Goal: Information Seeking & Learning: Check status

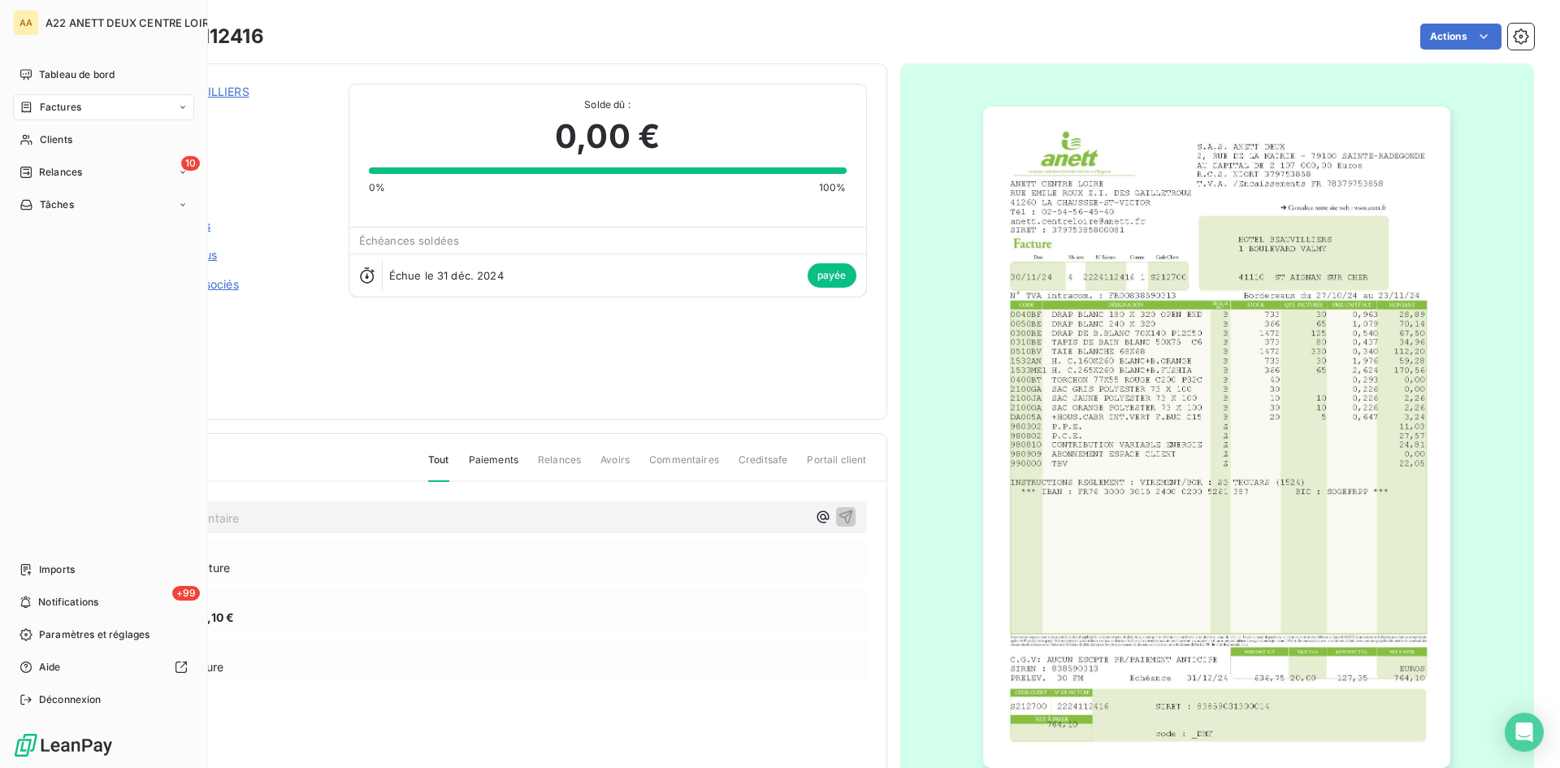
click at [62, 106] on span "Factures" at bounding box center [60, 107] width 41 height 15
click at [49, 142] on span "Clients" at bounding box center [56, 139] width 33 height 15
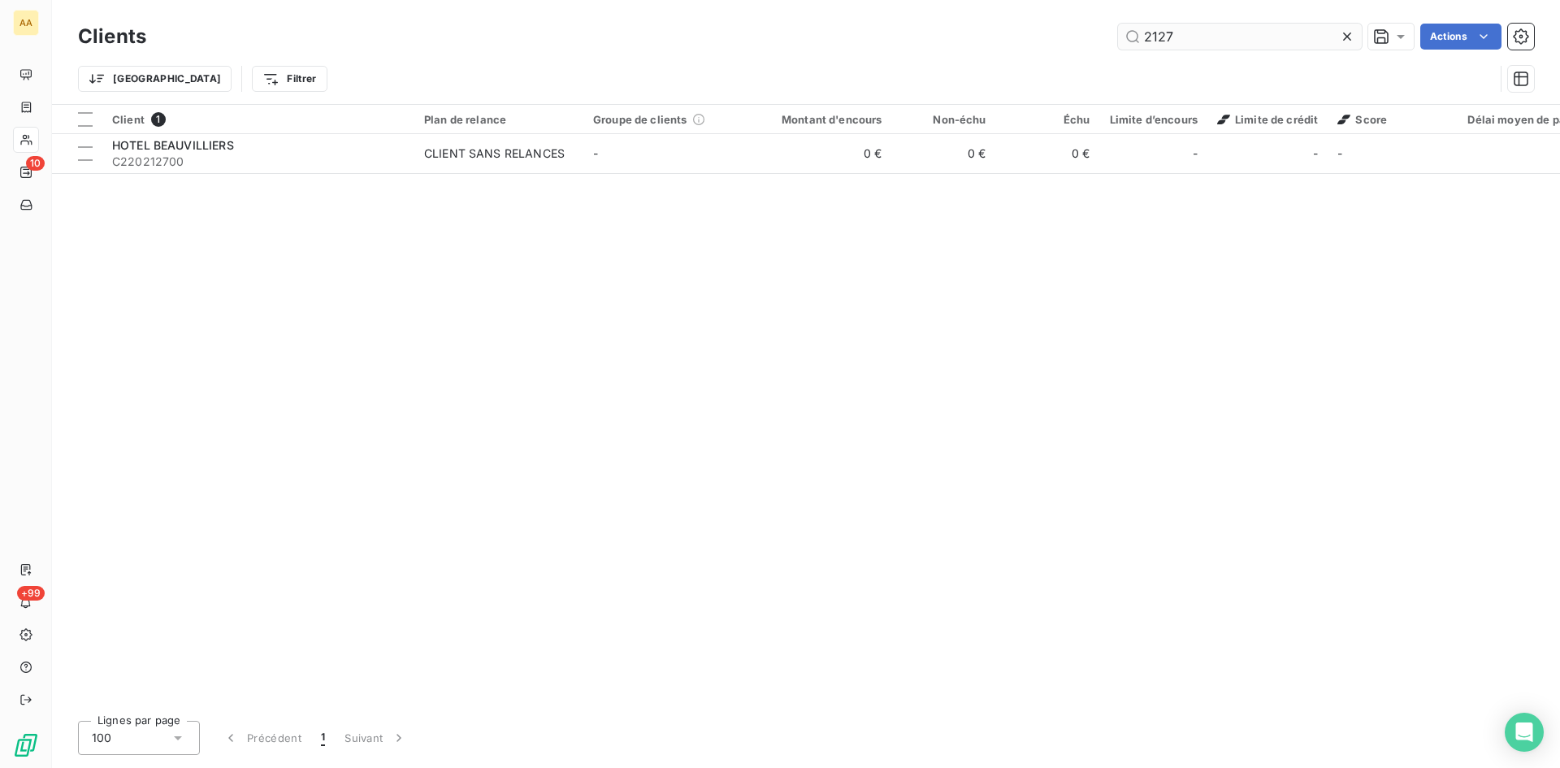
drag, startPoint x: 1143, startPoint y: 41, endPoint x: 1121, endPoint y: 41, distance: 21.9
click at [1121, 41] on input "2127" at bounding box center [1240, 37] width 244 height 26
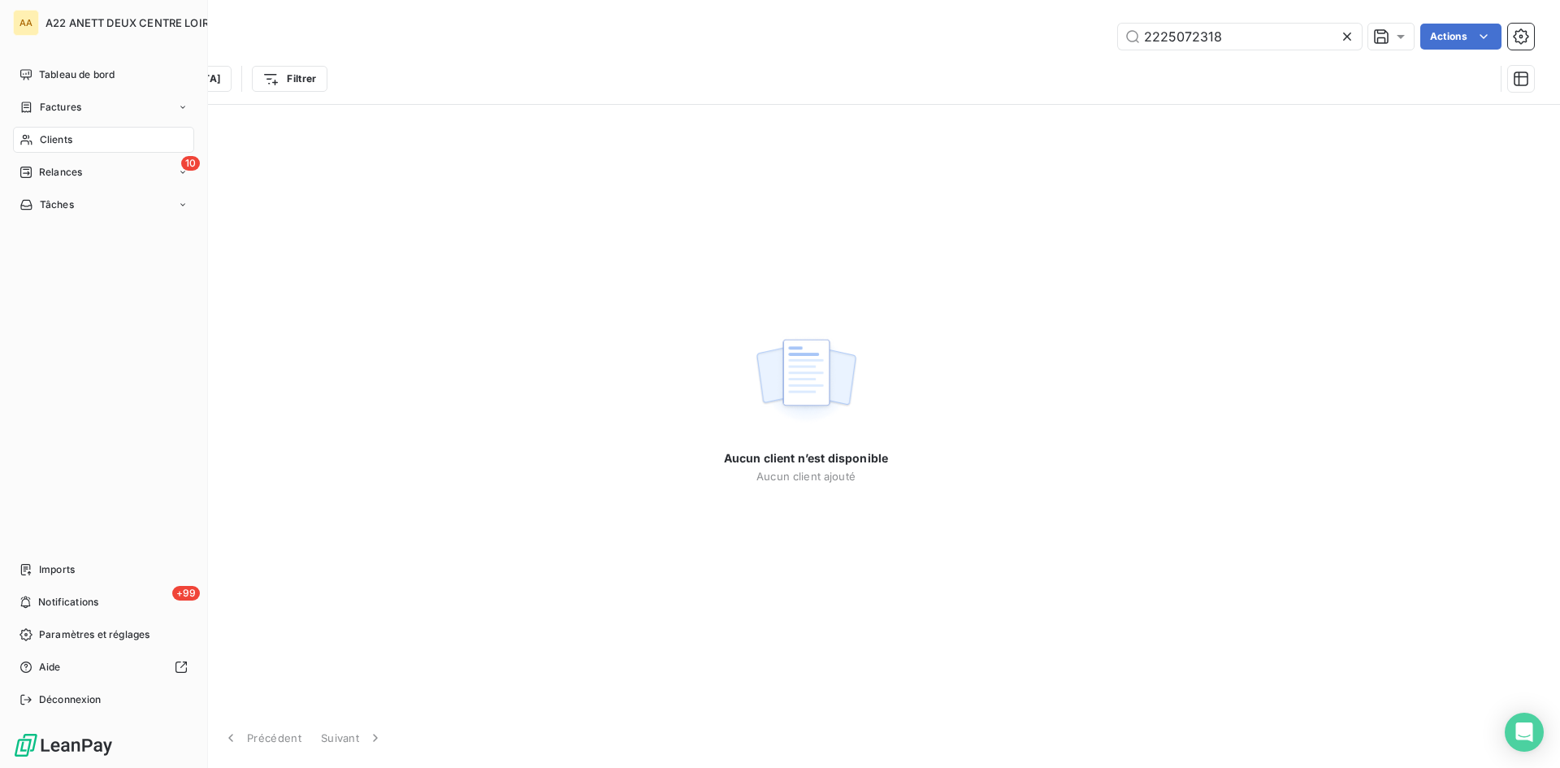
click at [50, 132] on div "Clients" at bounding box center [103, 140] width 181 height 26
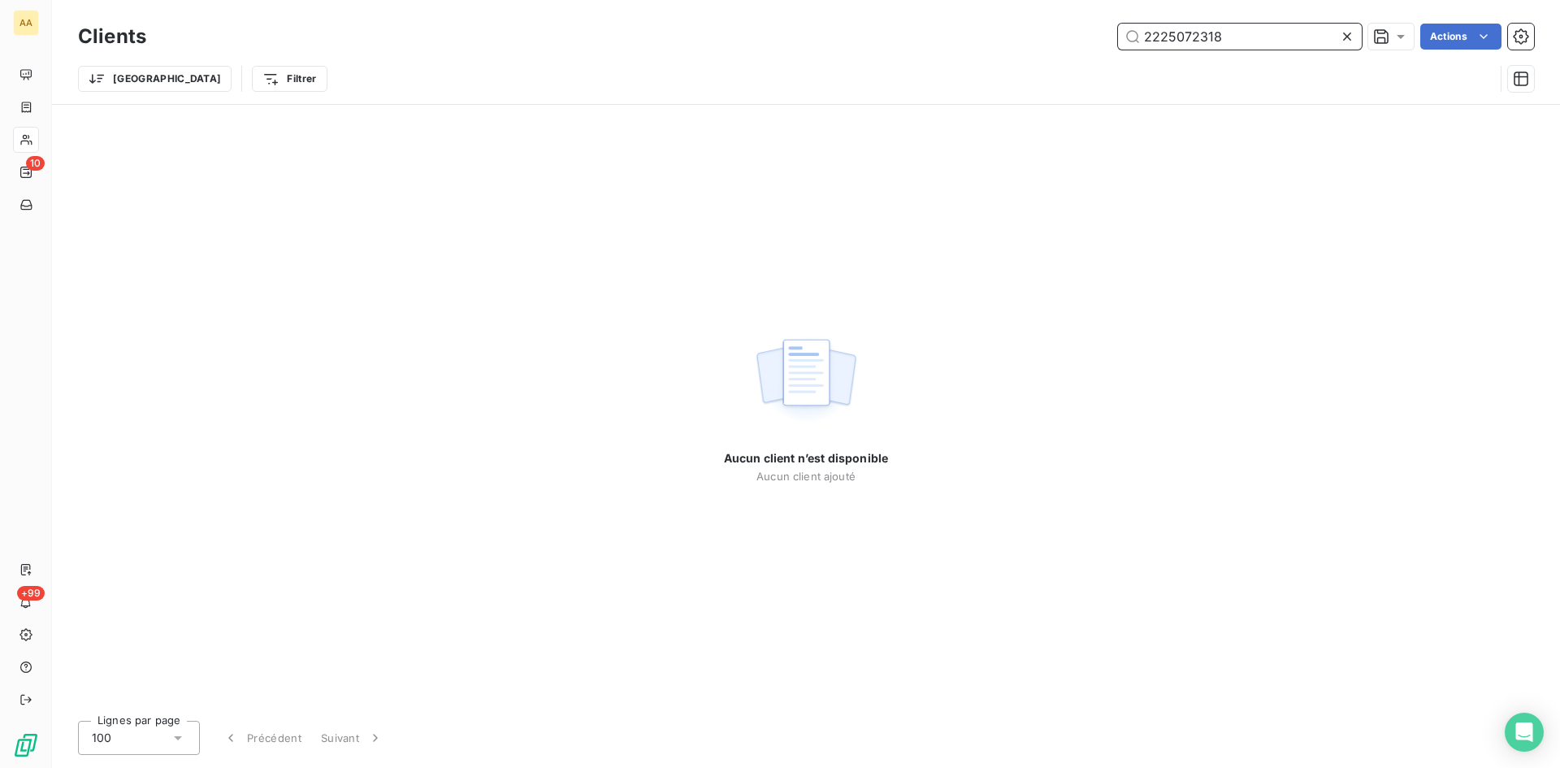
drag, startPoint x: 1224, startPoint y: 42, endPoint x: 1096, endPoint y: 41, distance: 127.6
click at [1096, 41] on div "2225072318 Actions" at bounding box center [850, 37] width 1368 height 26
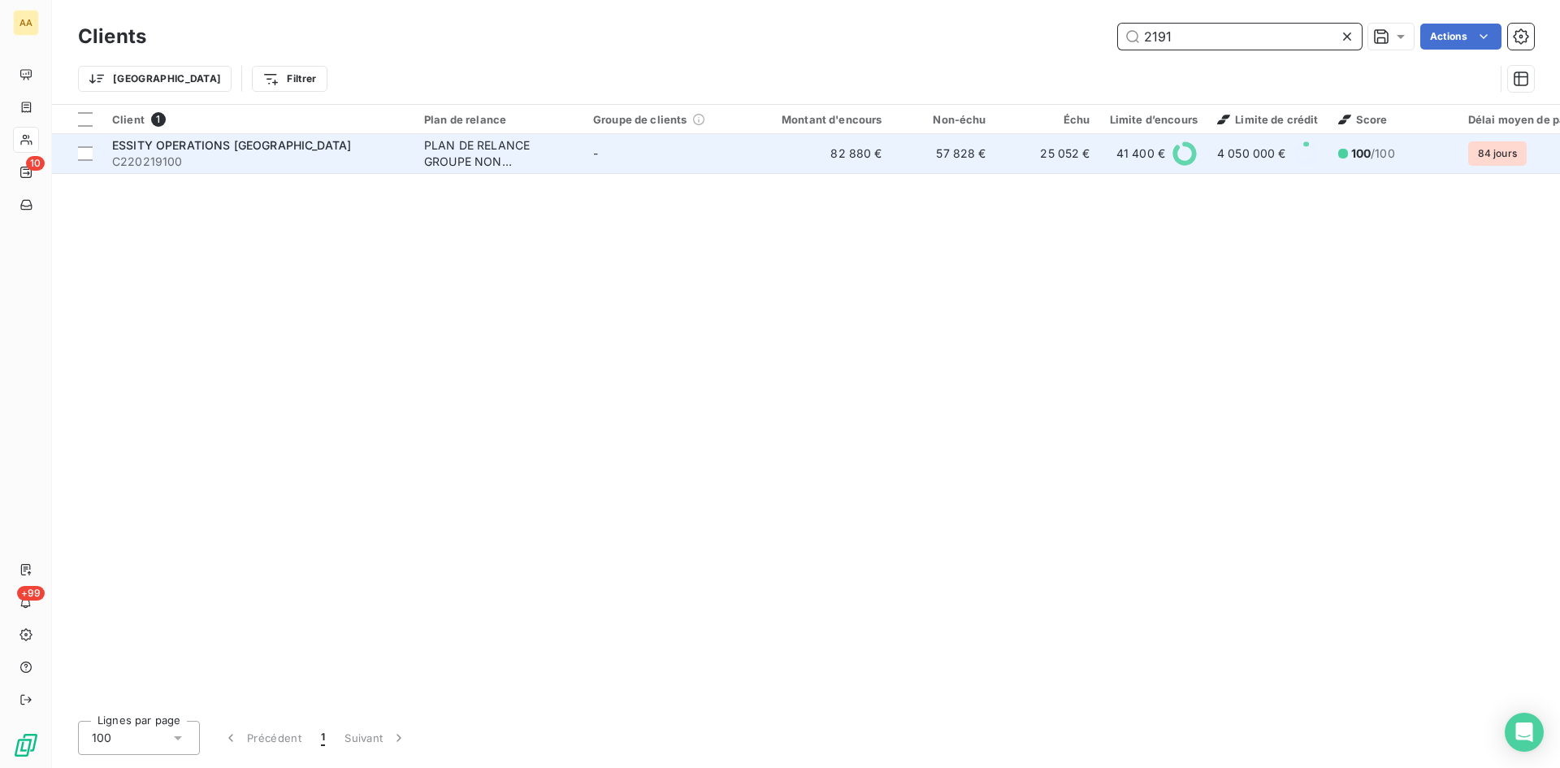
type input "2191"
click at [467, 155] on div "PLAN DE RELANCE GROUPE NON AUTOMATIQUE" at bounding box center [499, 153] width 150 height 33
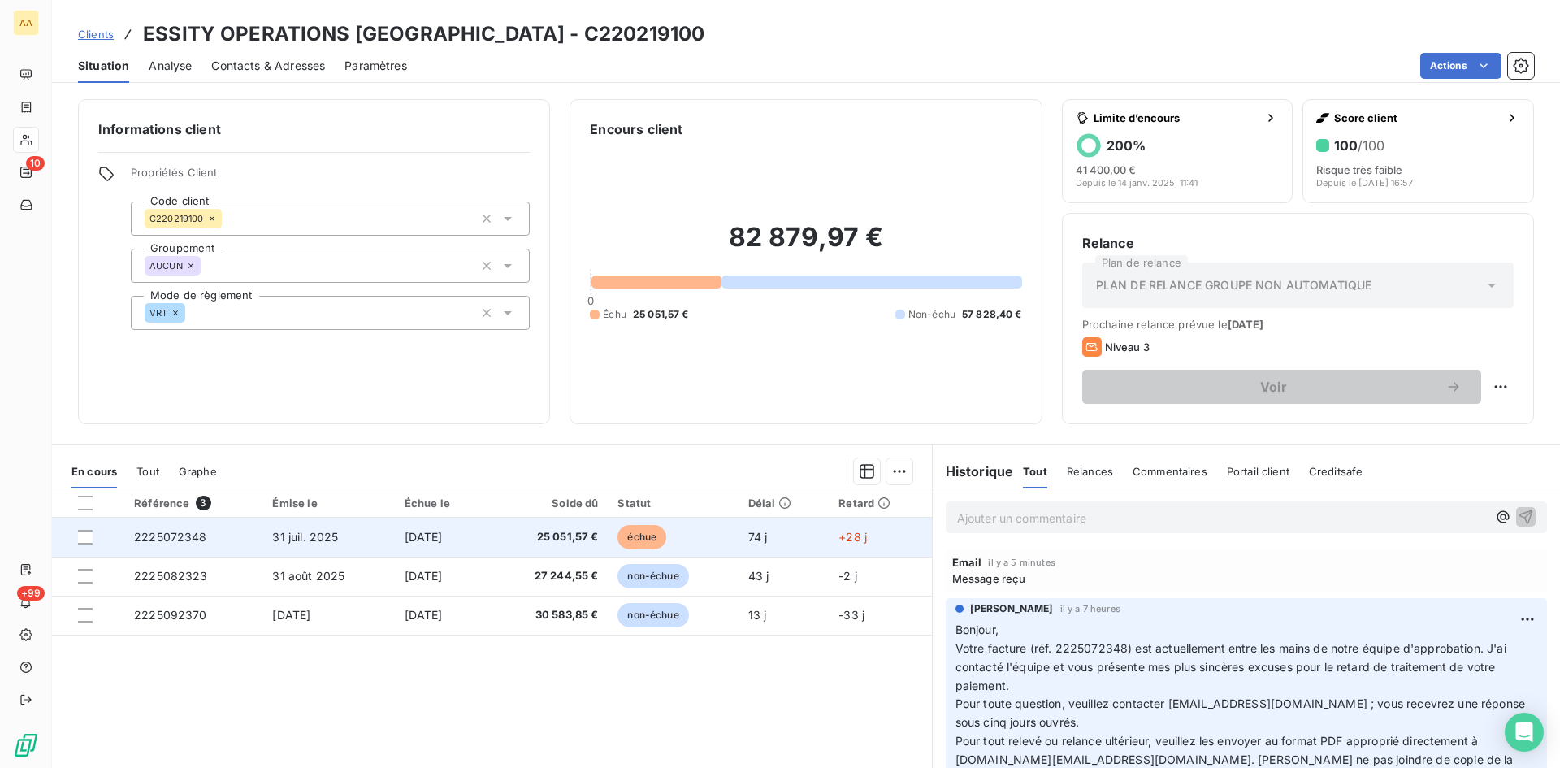
click at [173, 533] on span "2225072348" at bounding box center [170, 537] width 73 height 14
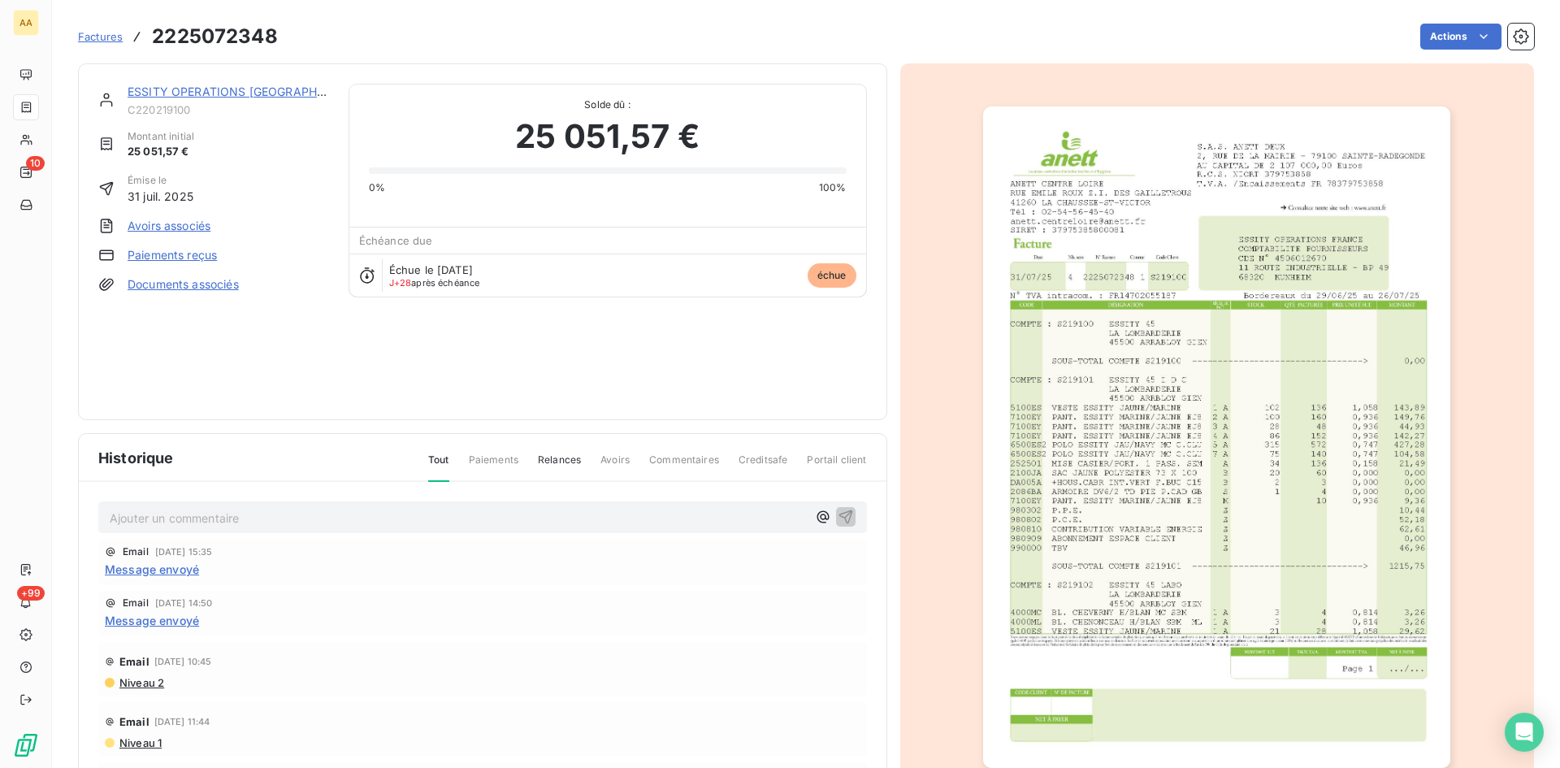
click at [1181, 420] on img "button" at bounding box center [1216, 436] width 467 height 661
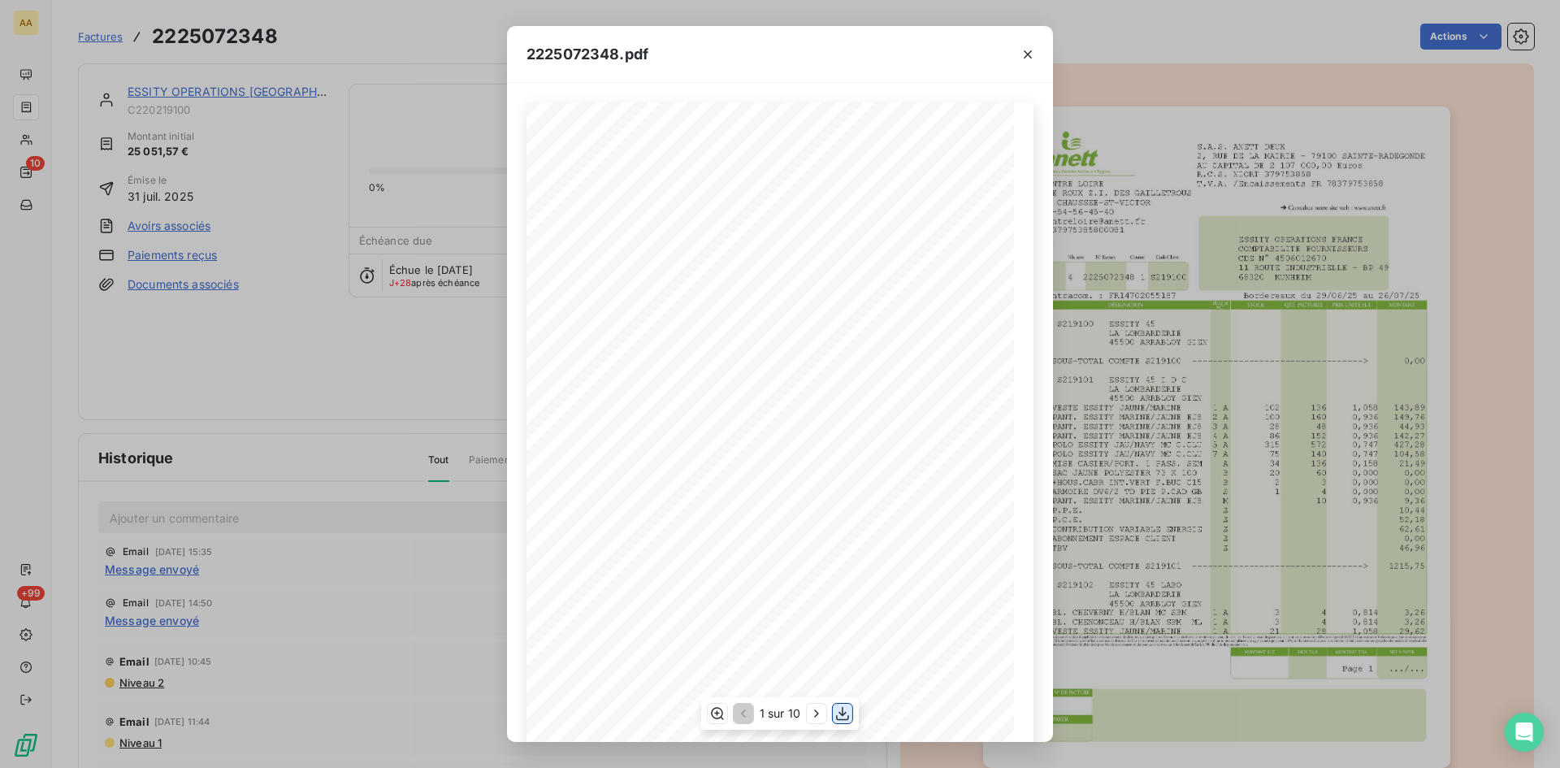
click at [847, 714] on icon "button" at bounding box center [843, 713] width 16 height 16
drag, startPoint x: 1025, startPoint y: 52, endPoint x: 1223, endPoint y: 78, distance: 200.0
click at [1025, 52] on icon "button" at bounding box center [1028, 54] width 16 height 16
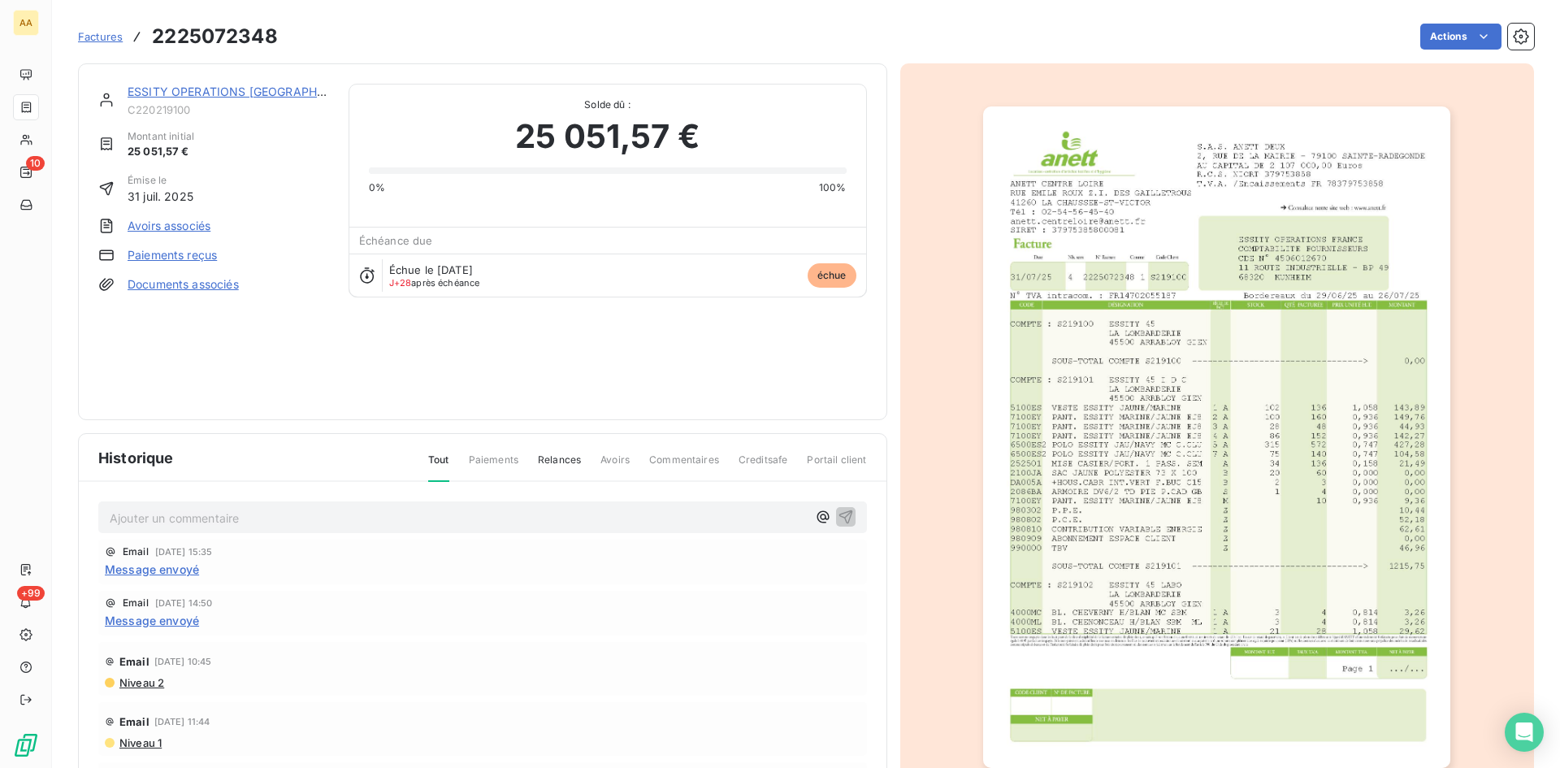
click at [127, 514] on p "Ajouter un commentaire ﻿" at bounding box center [458, 518] width 697 height 20
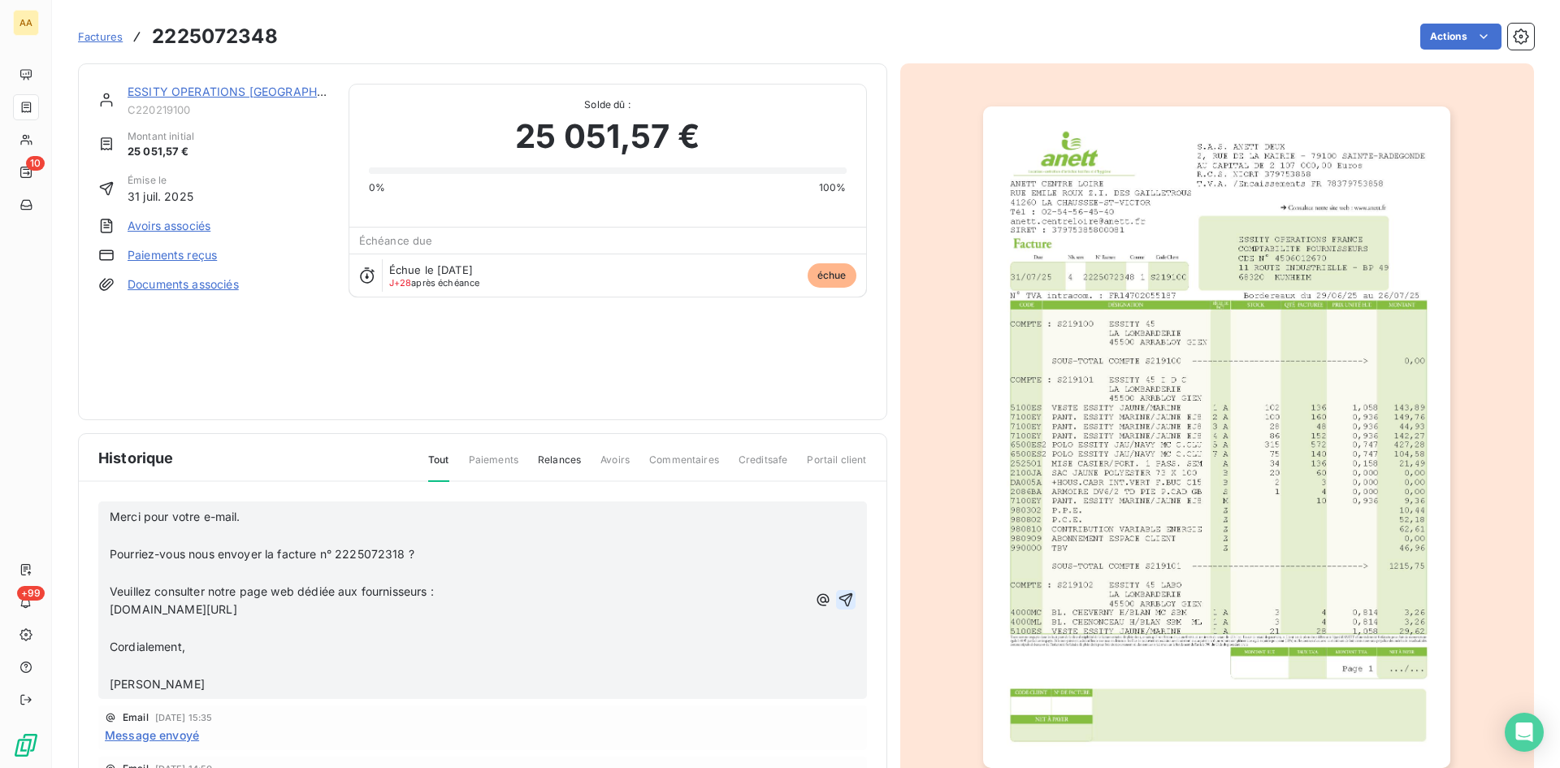
click at [838, 594] on icon "button" at bounding box center [846, 600] width 16 height 16
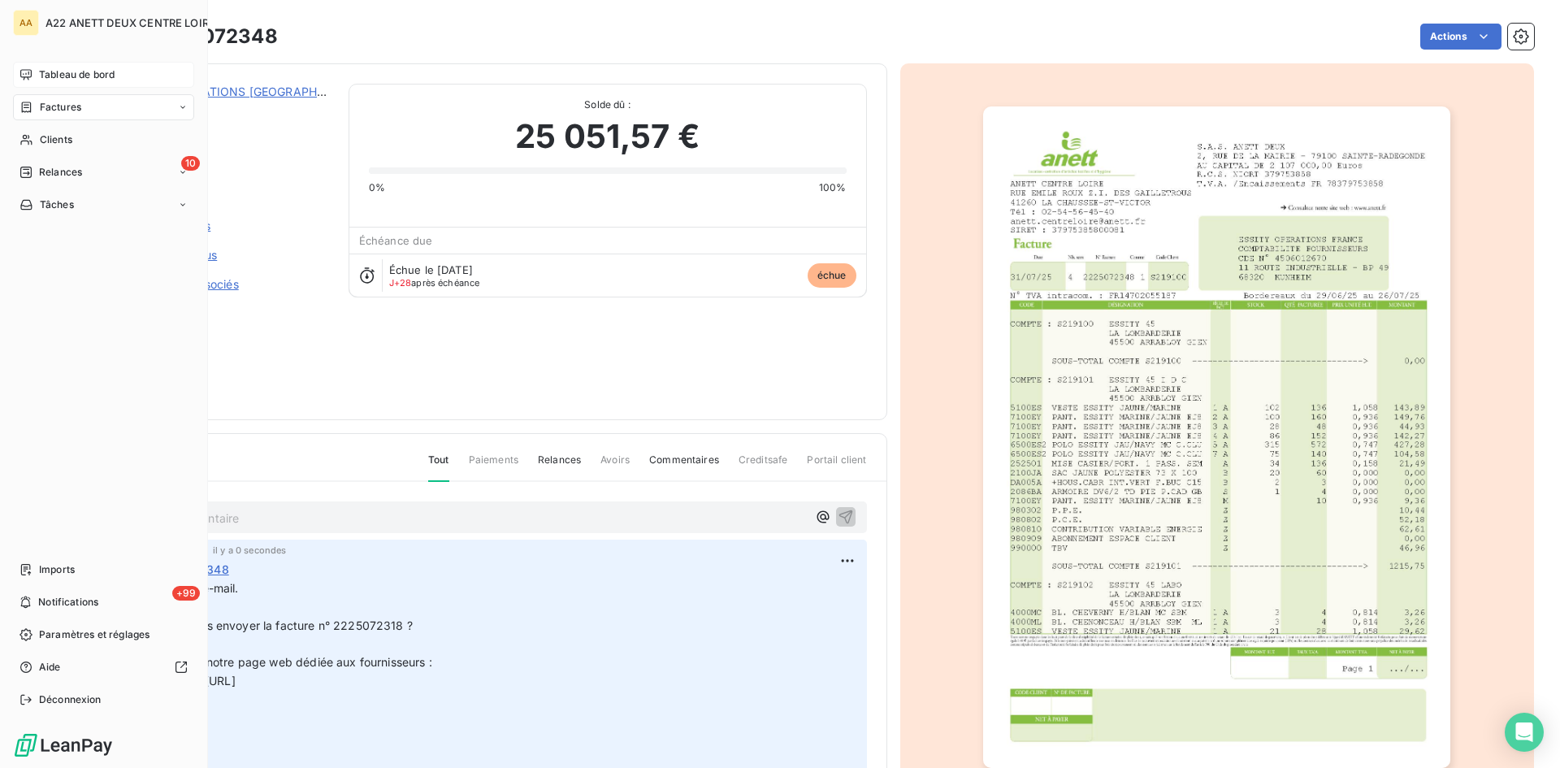
click at [61, 72] on span "Tableau de bord" at bounding box center [77, 74] width 76 height 15
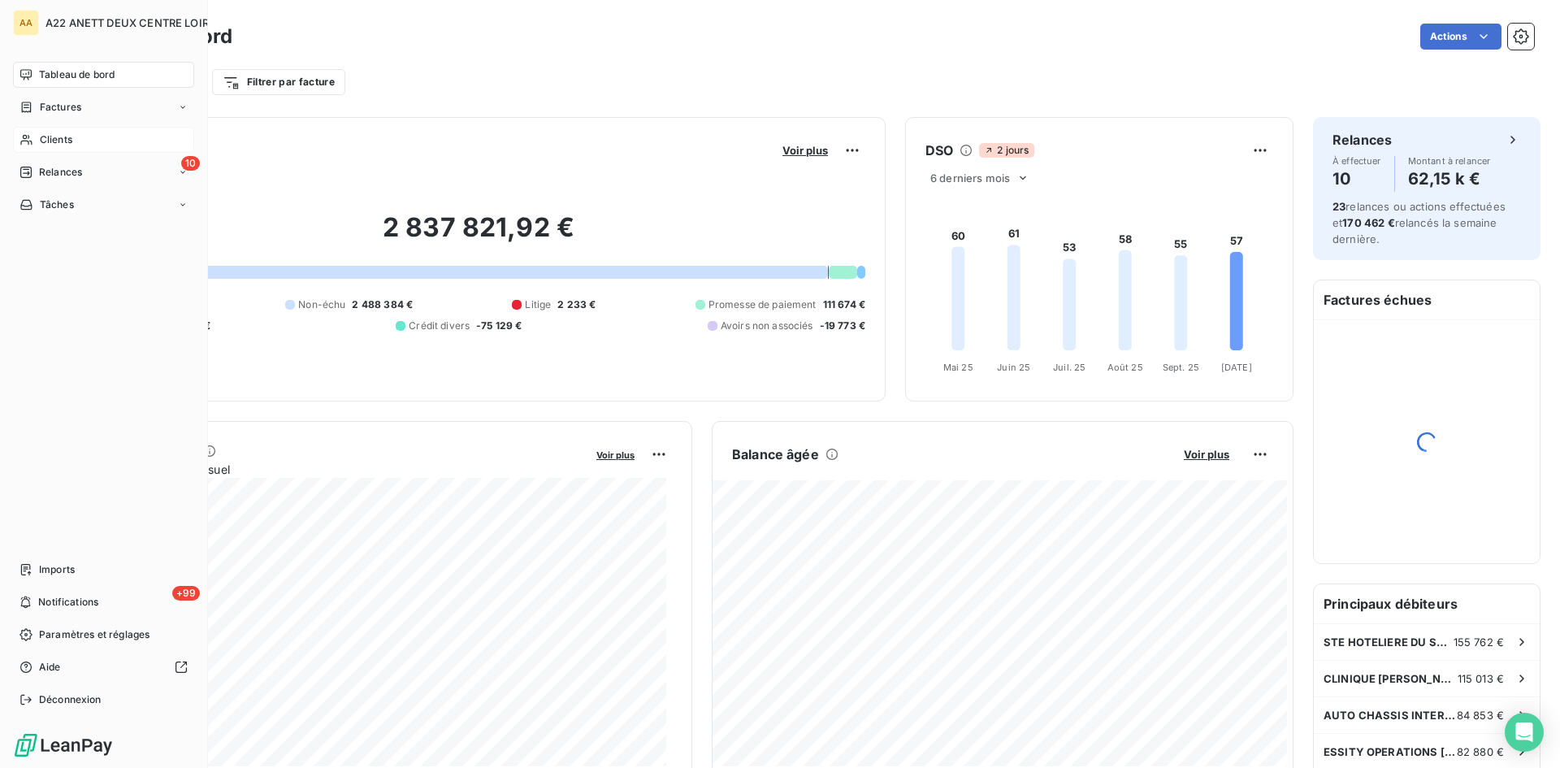
click at [57, 139] on span "Clients" at bounding box center [56, 139] width 33 height 15
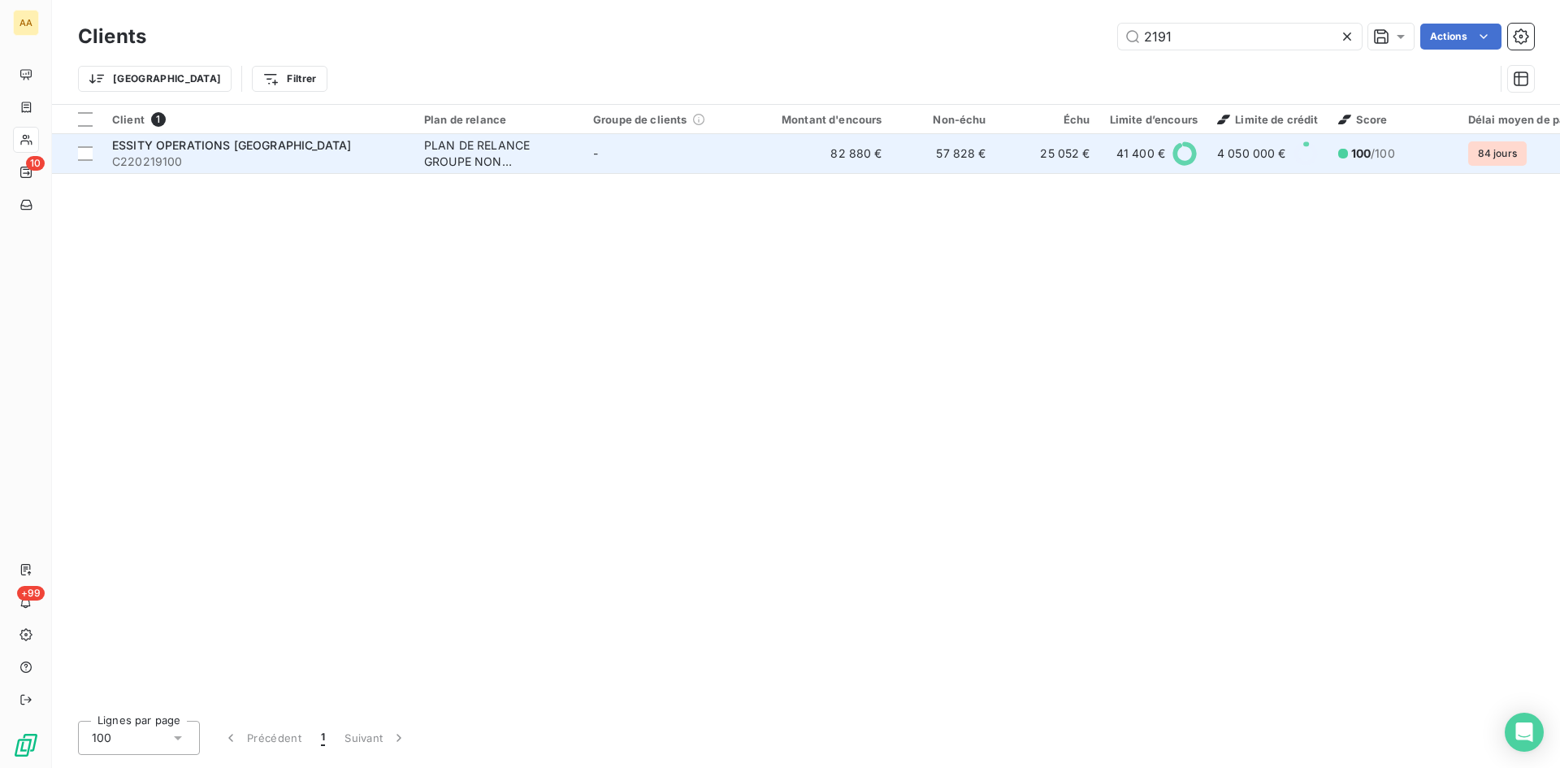
click at [468, 163] on div "PLAN DE RELANCE GROUPE NON AUTOMATIQUE" at bounding box center [499, 153] width 150 height 33
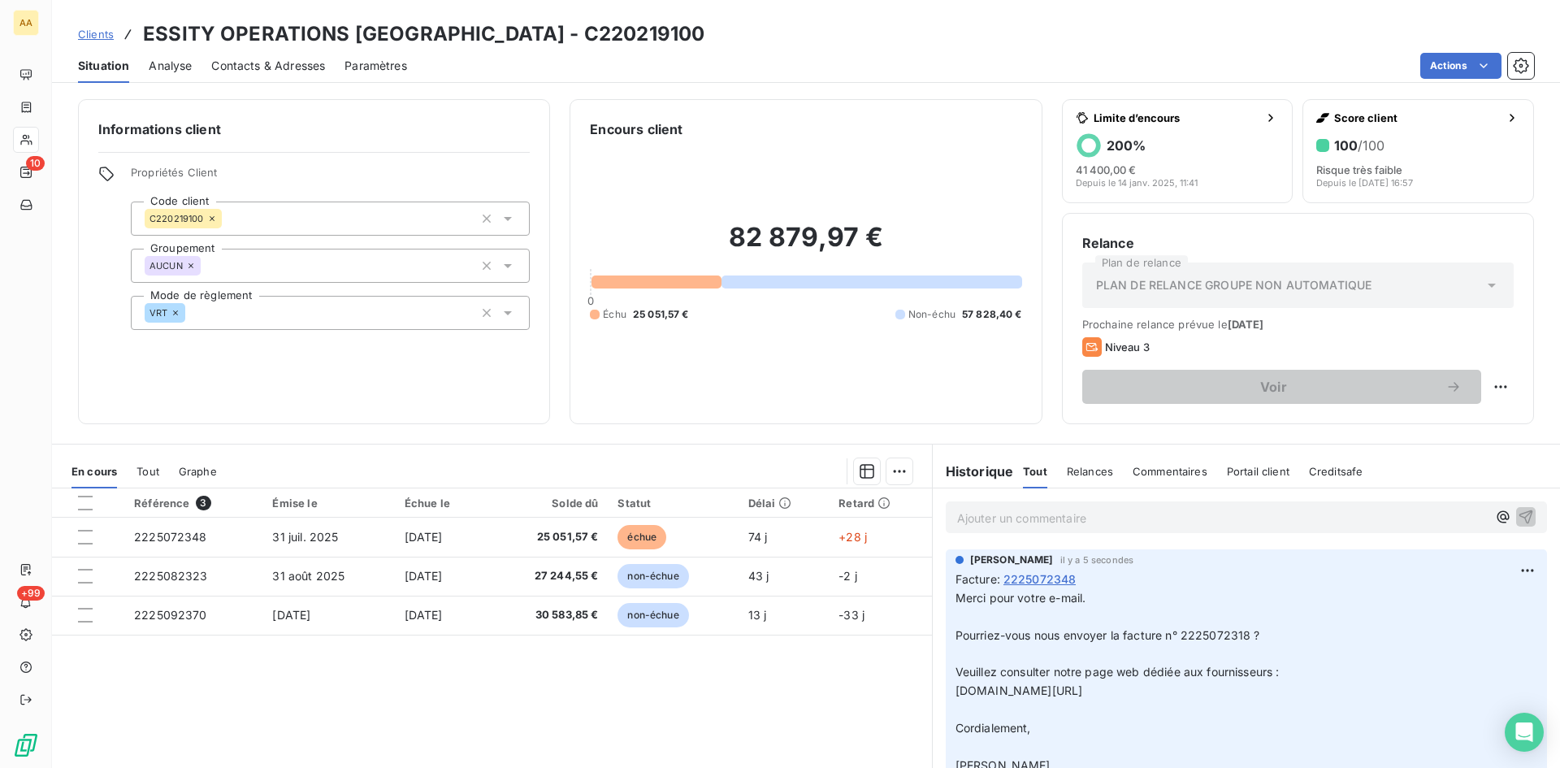
click at [997, 510] on p "Ajouter un commentaire ﻿" at bounding box center [1222, 518] width 530 height 20
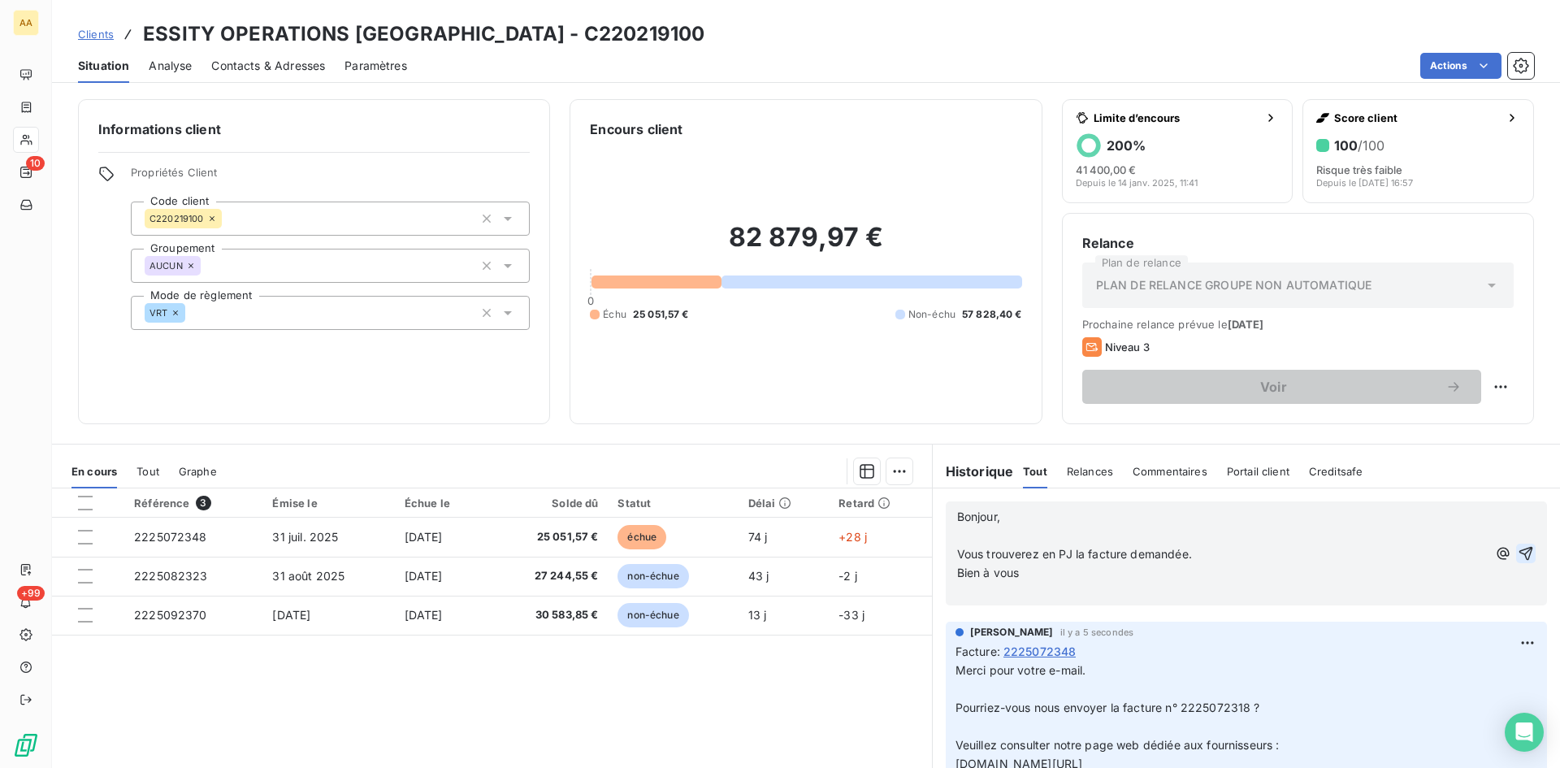
click at [1520, 550] on icon "button" at bounding box center [1527, 554] width 14 height 14
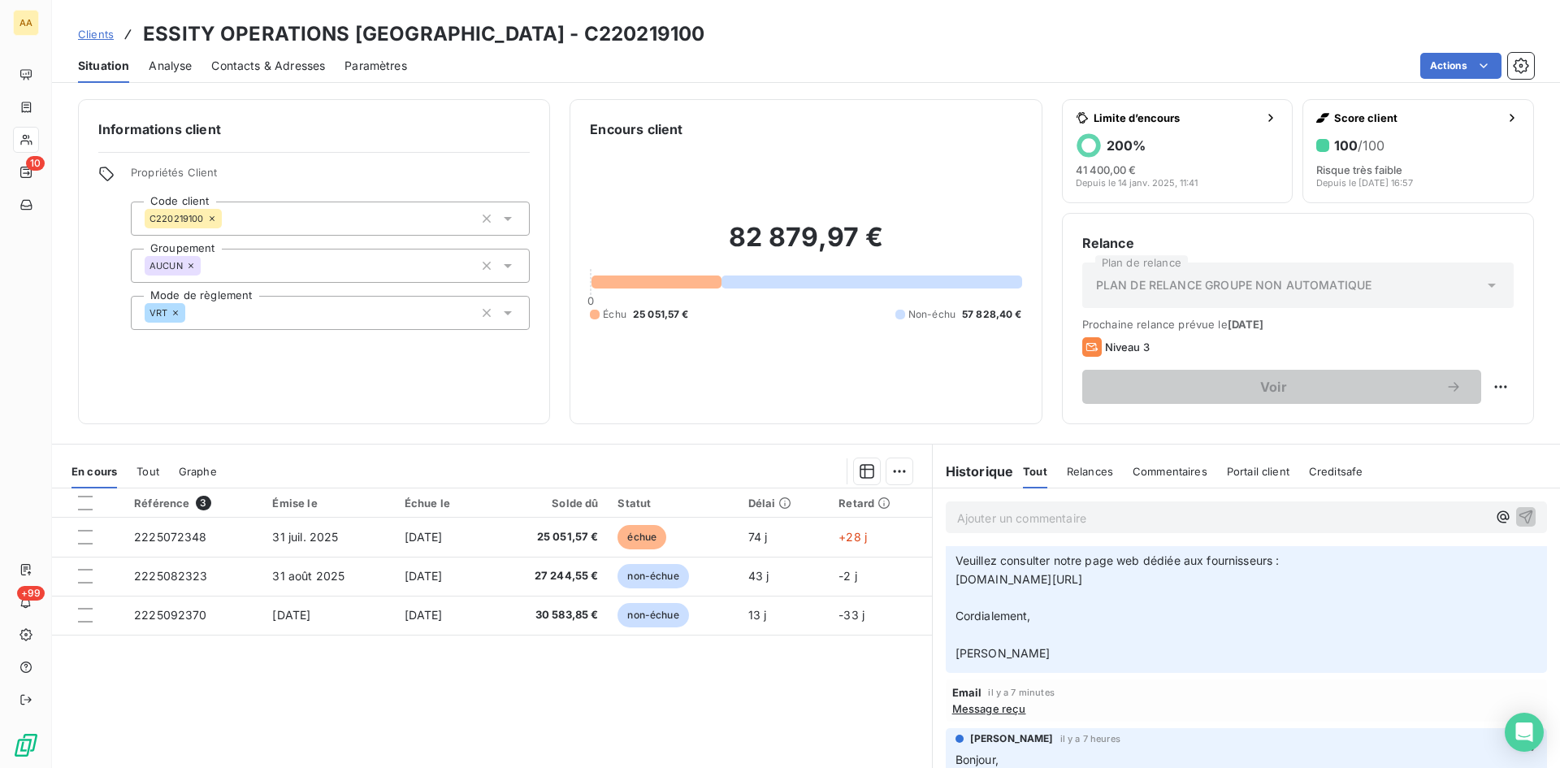
scroll to position [163, 0]
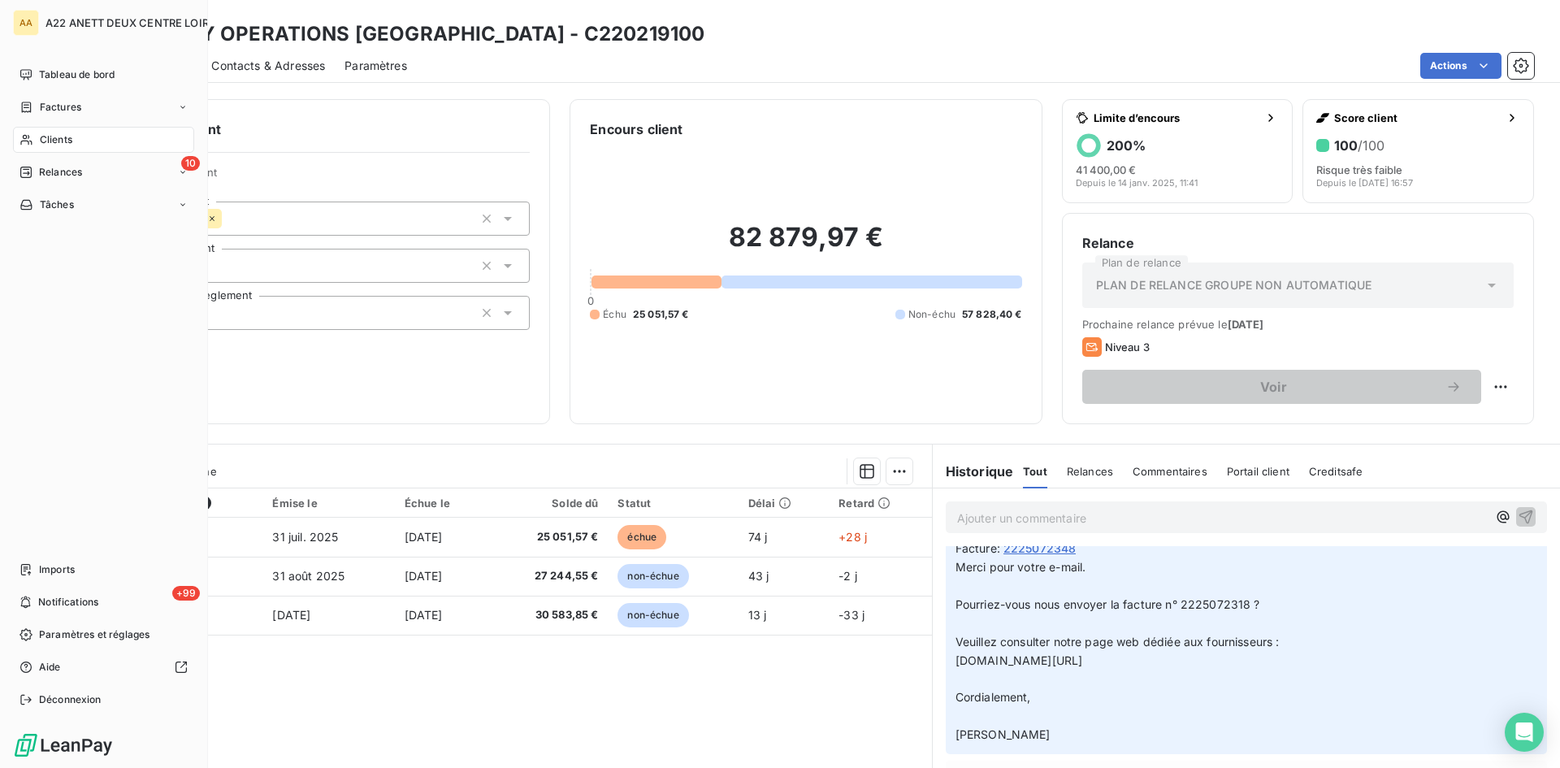
click at [46, 144] on span "Clients" at bounding box center [56, 139] width 33 height 15
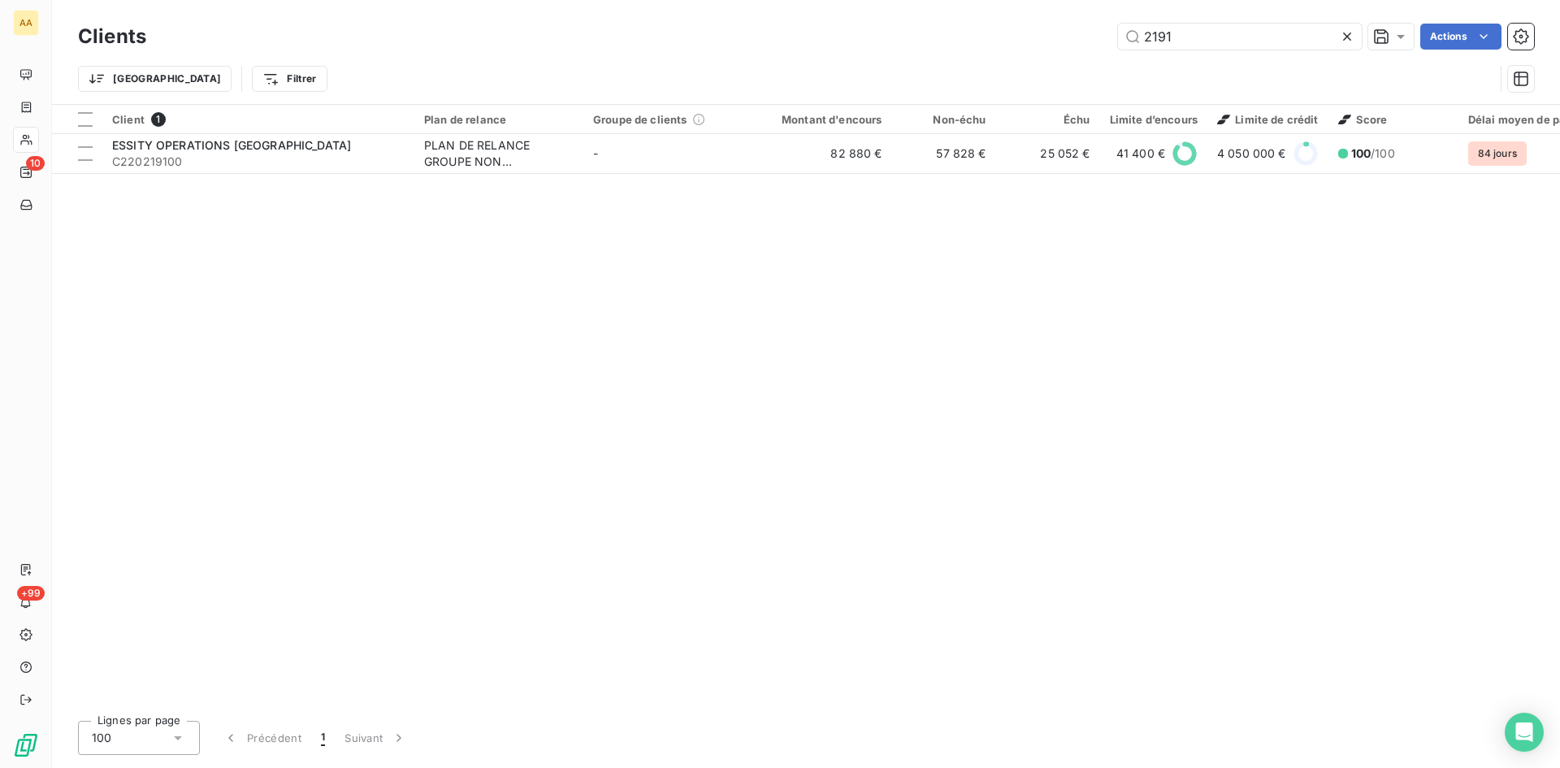
drag, startPoint x: 1126, startPoint y: 45, endPoint x: 1111, endPoint y: 45, distance: 15.4
click at [1111, 45] on div "2191 Actions" at bounding box center [850, 37] width 1368 height 26
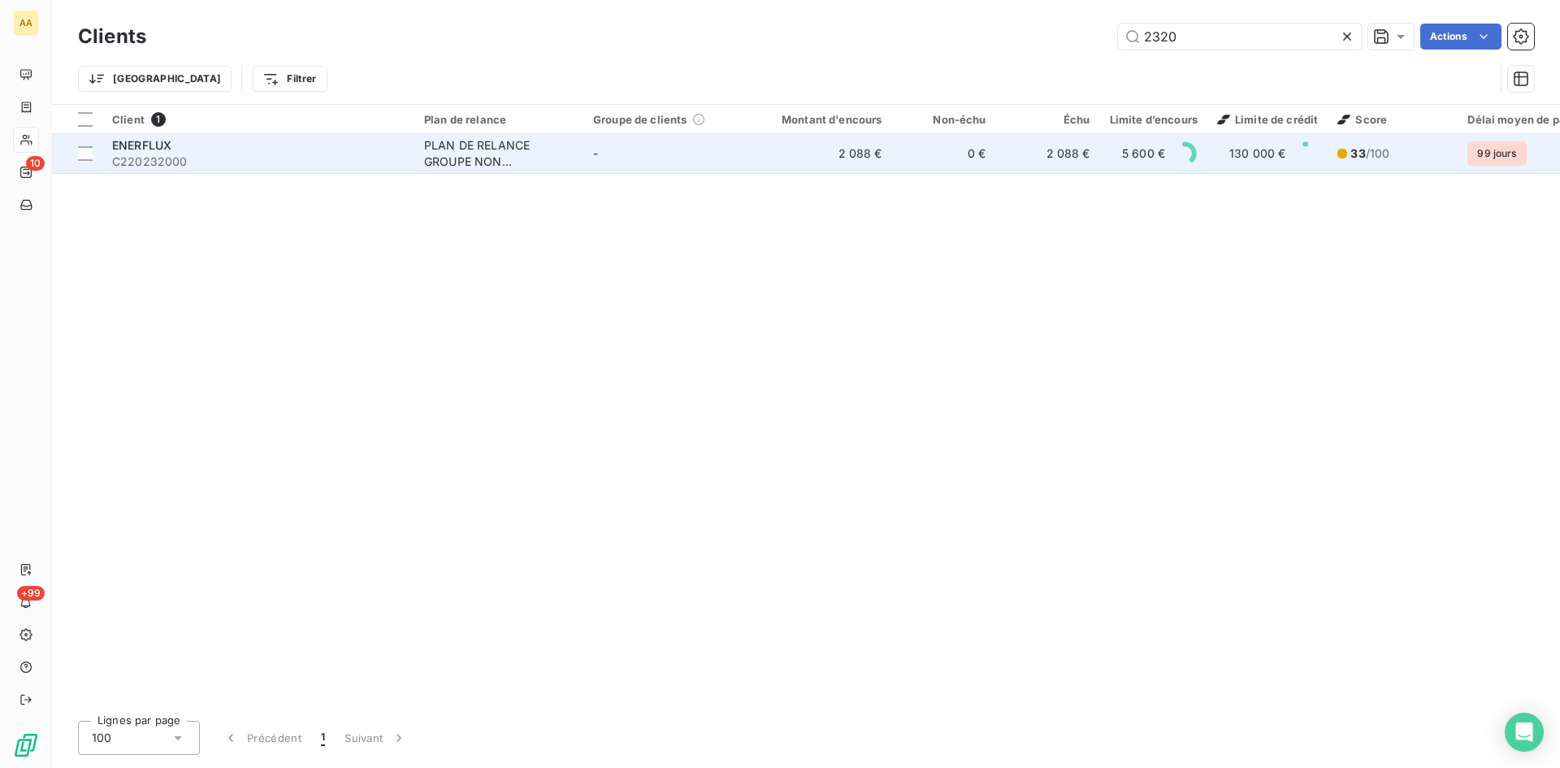
type input "2320"
click at [443, 153] on div "PLAN DE RELANCE GROUPE NON AUTOMATIQUE" at bounding box center [499, 153] width 150 height 33
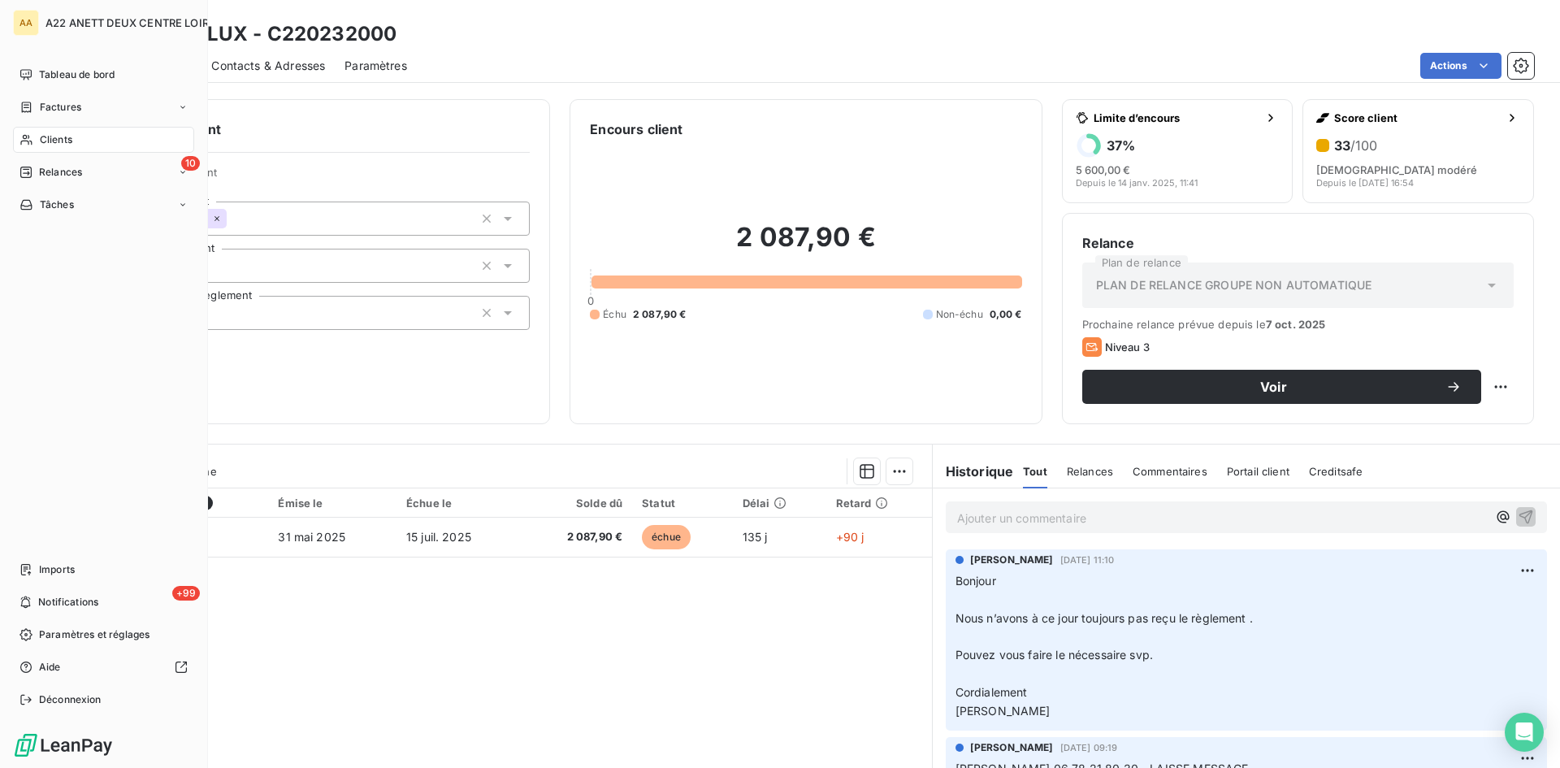
click at [62, 142] on span "Clients" at bounding box center [56, 139] width 33 height 15
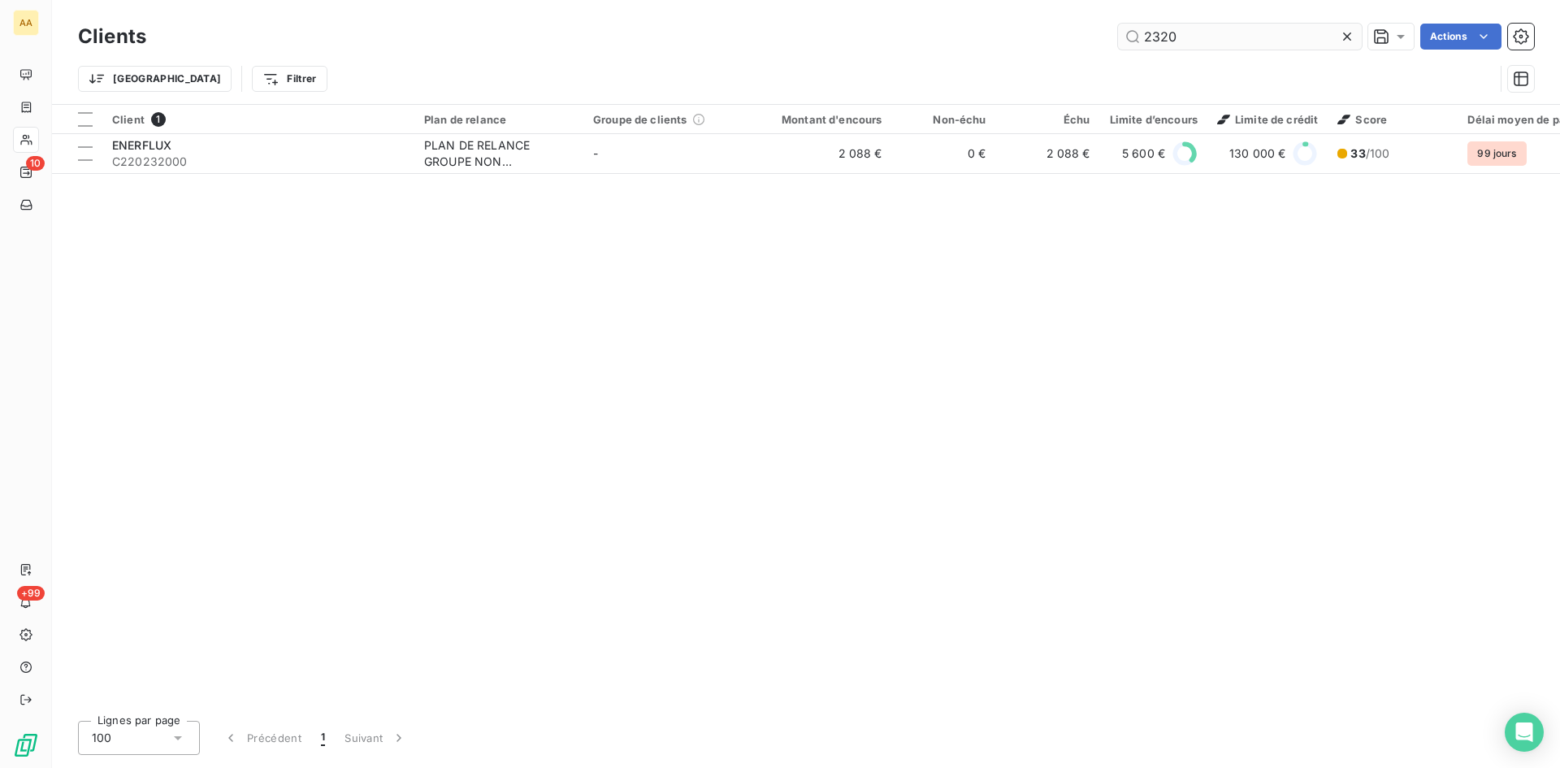
drag, startPoint x: 1164, startPoint y: 45, endPoint x: 1122, endPoint y: 43, distance: 42.3
click at [1122, 43] on input "2320" at bounding box center [1240, 37] width 244 height 26
drag, startPoint x: 1145, startPoint y: 37, endPoint x: 1067, endPoint y: 36, distance: 78.0
click at [1067, 36] on div "2320 Actions" at bounding box center [850, 37] width 1368 height 26
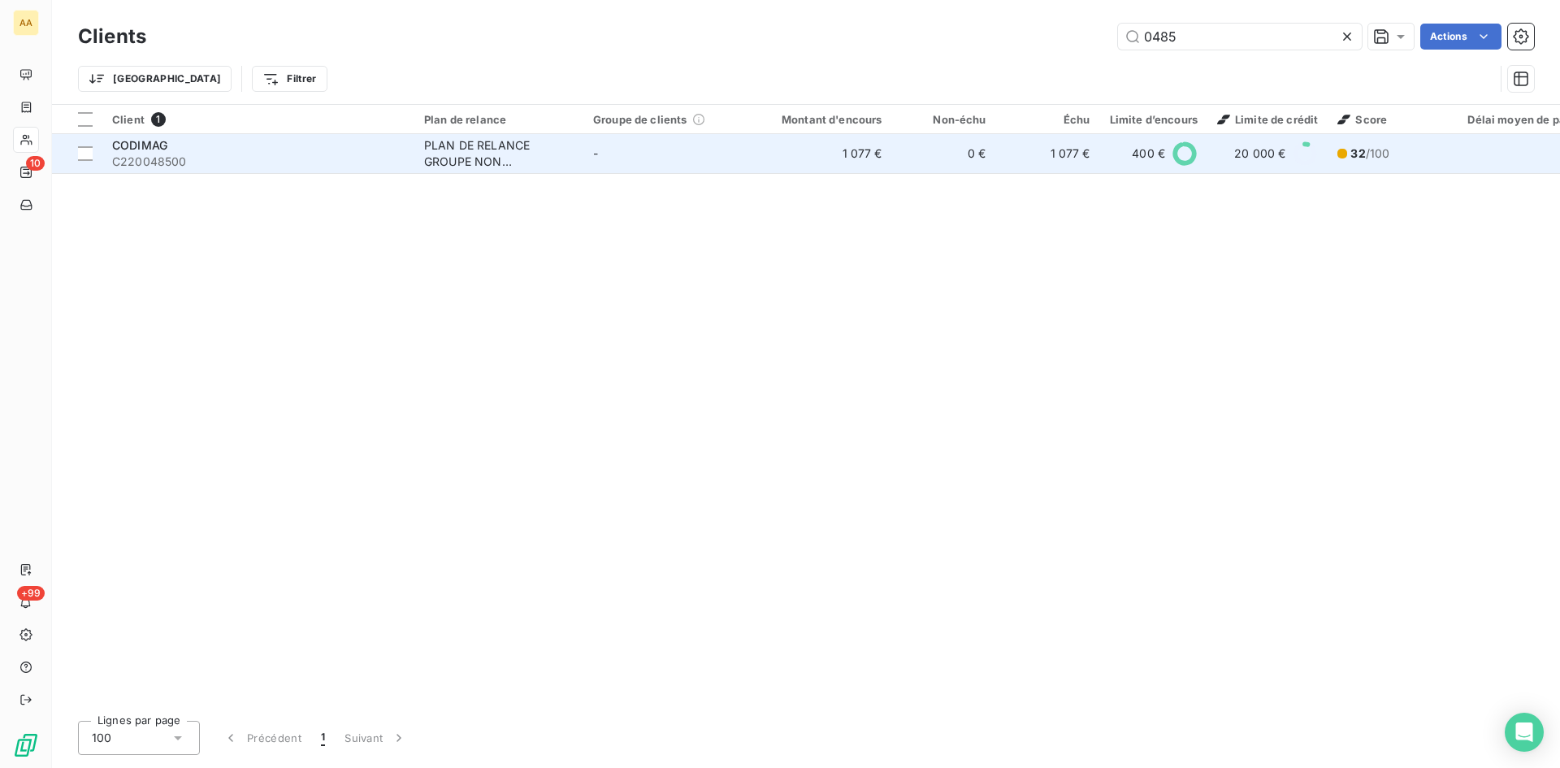
type input "0485"
click at [466, 160] on div "PLAN DE RELANCE GROUPE NON AUTOMATIQUE" at bounding box center [499, 153] width 150 height 33
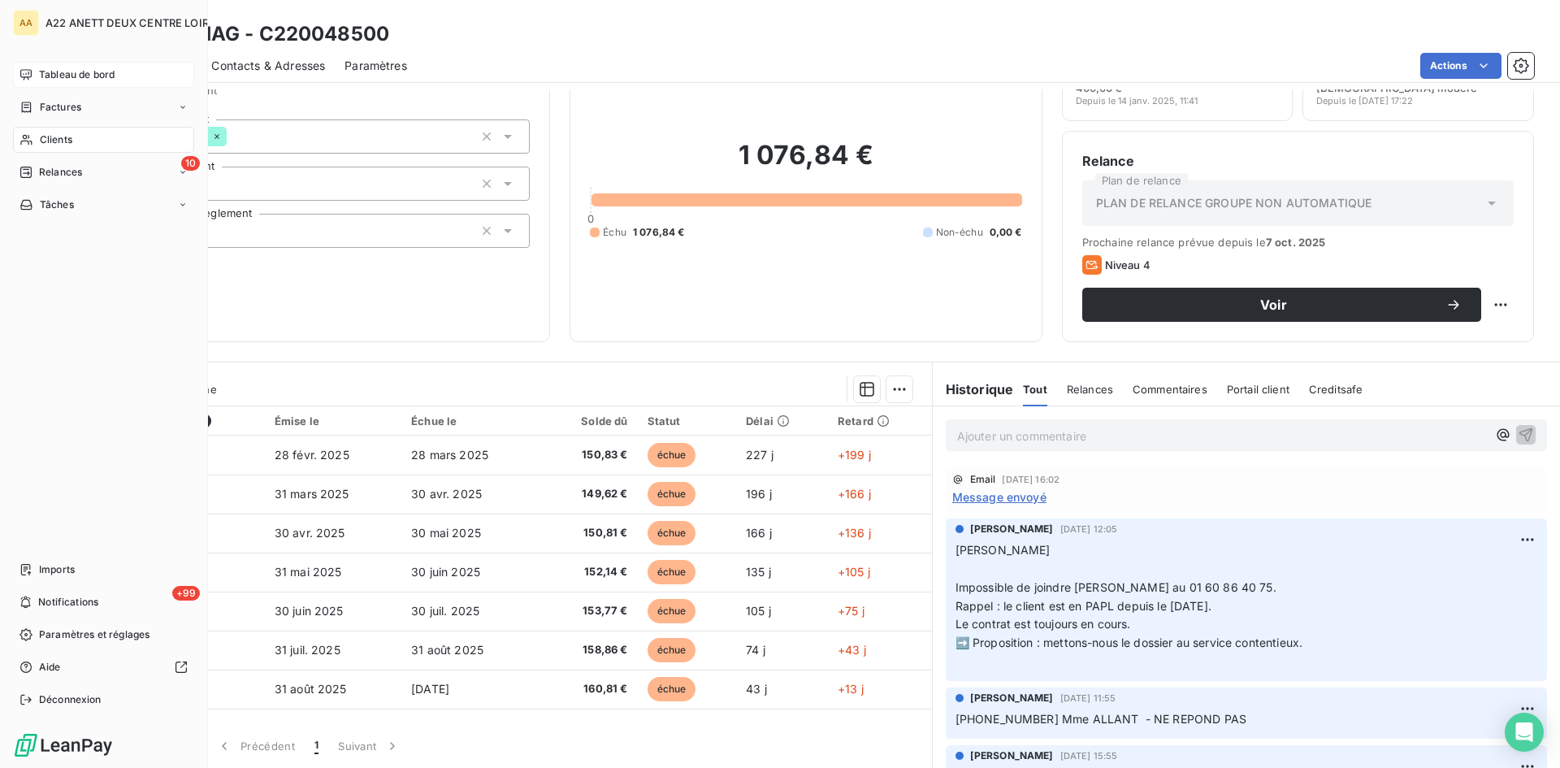
click at [55, 72] on span "Tableau de bord" at bounding box center [77, 74] width 76 height 15
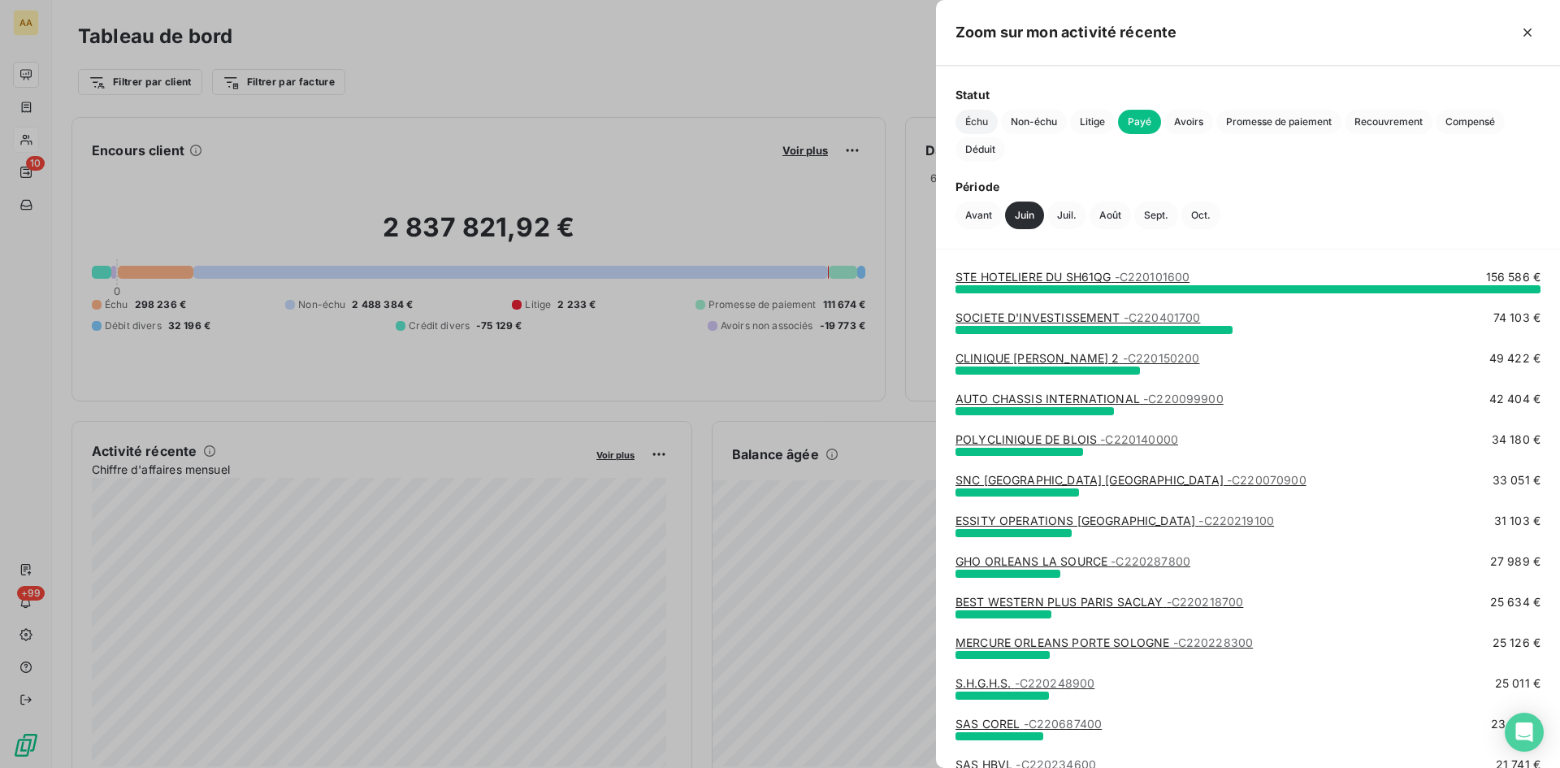
click at [974, 126] on span "Échu" at bounding box center [977, 122] width 42 height 24
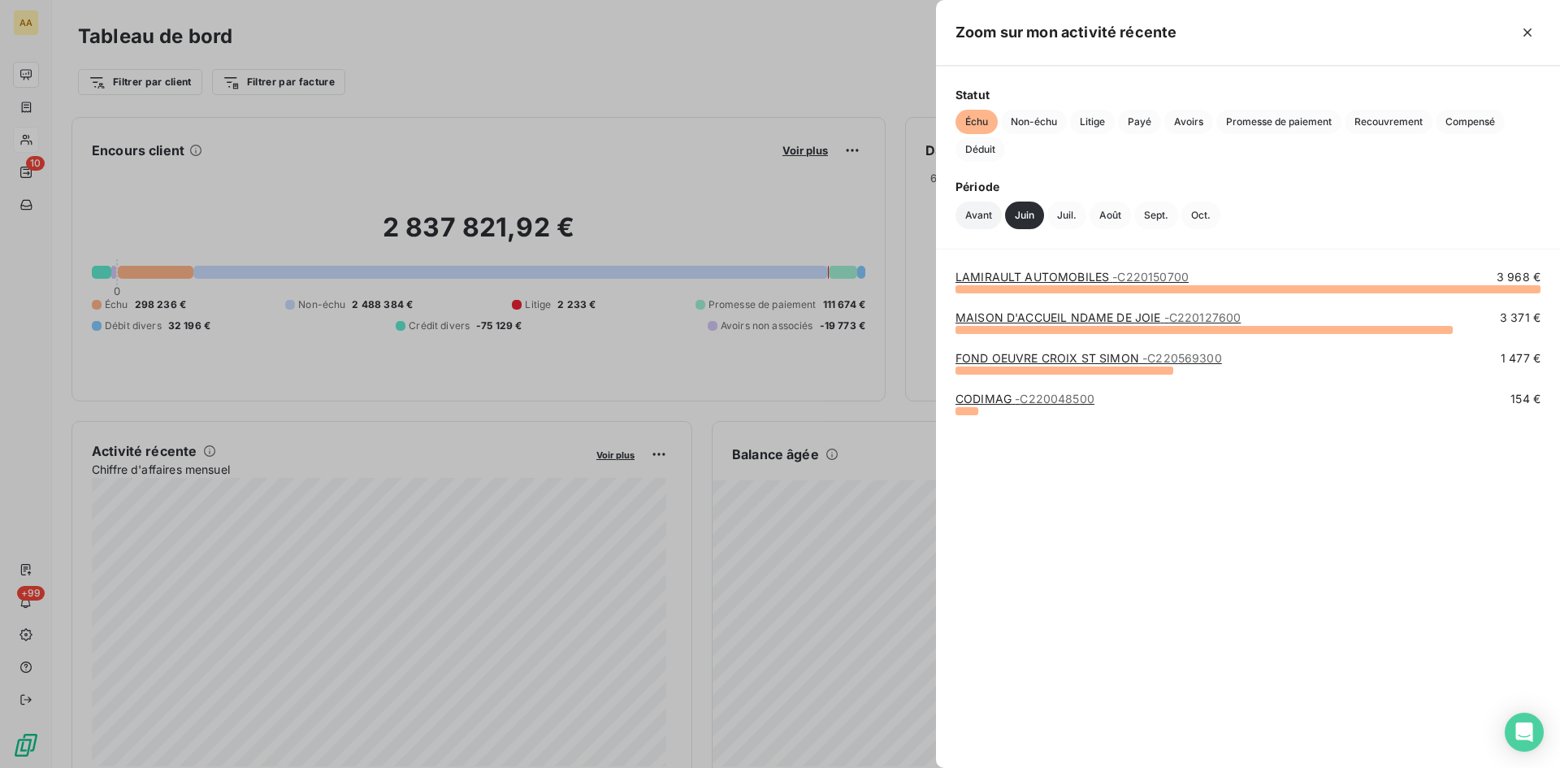
click at [973, 225] on button "Avant" at bounding box center [979, 216] width 46 height 28
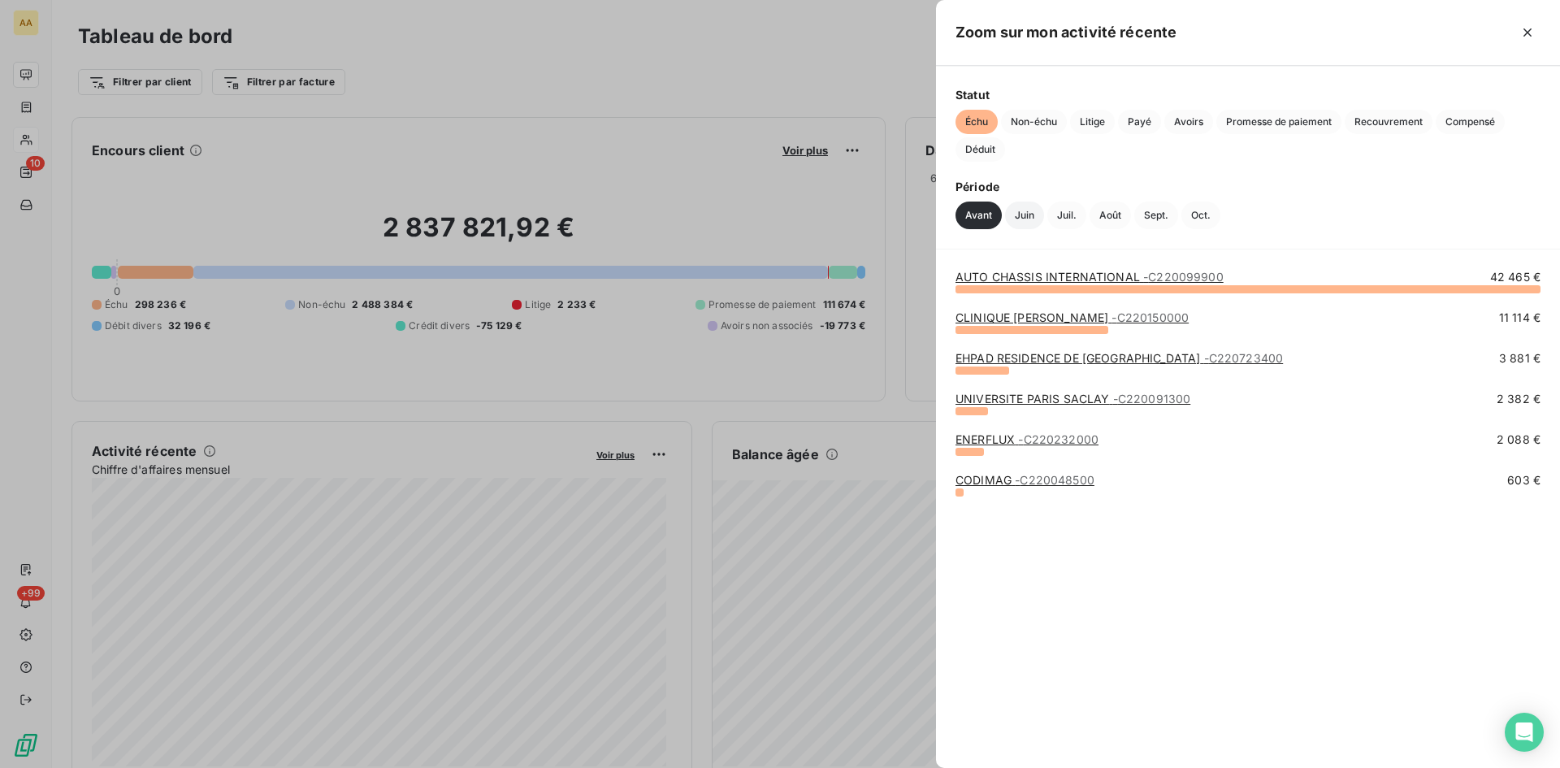
click at [1017, 217] on button "Juin" at bounding box center [1024, 216] width 39 height 28
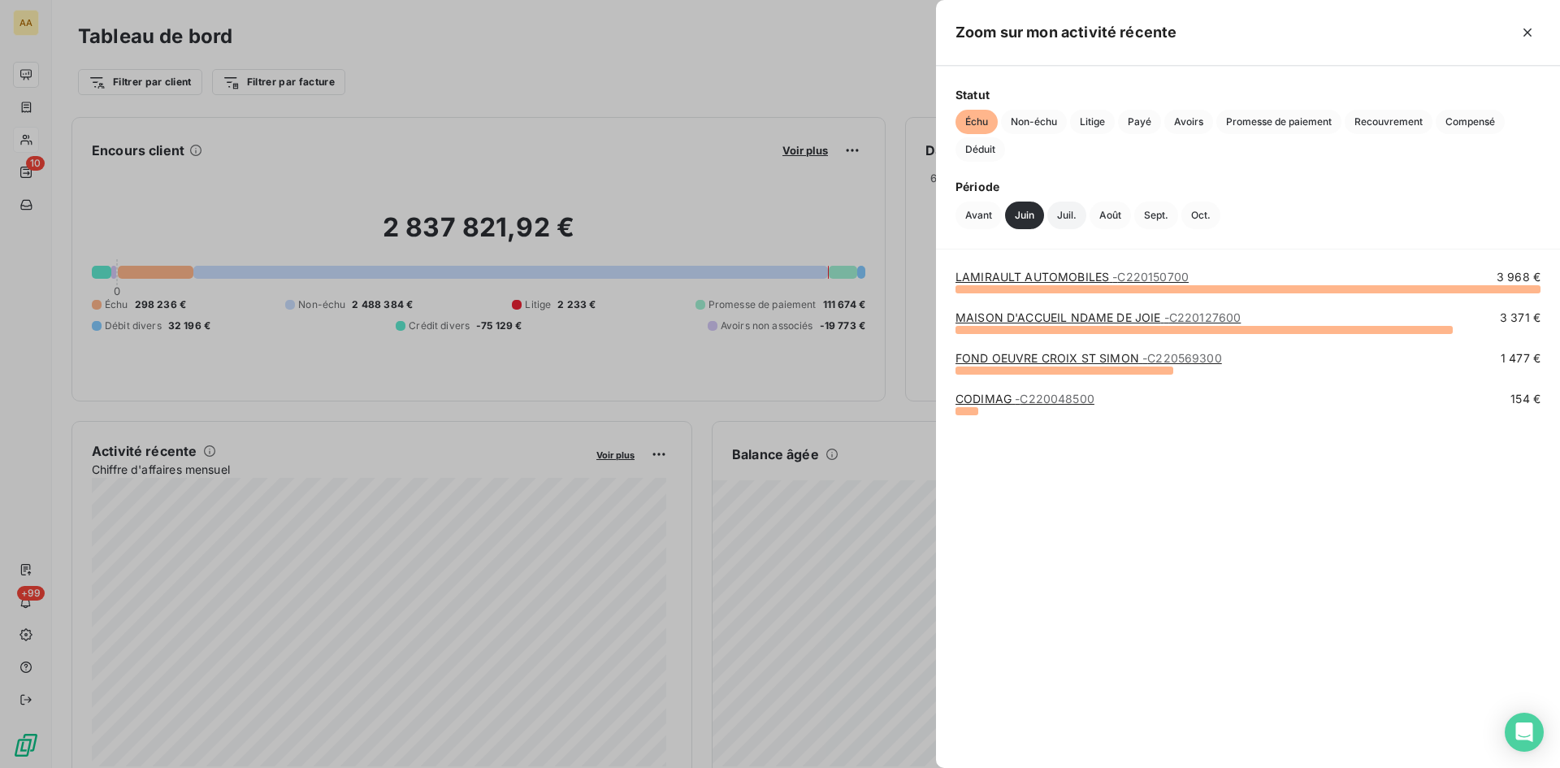
click at [1071, 213] on button "Juil." at bounding box center [1066, 216] width 39 height 28
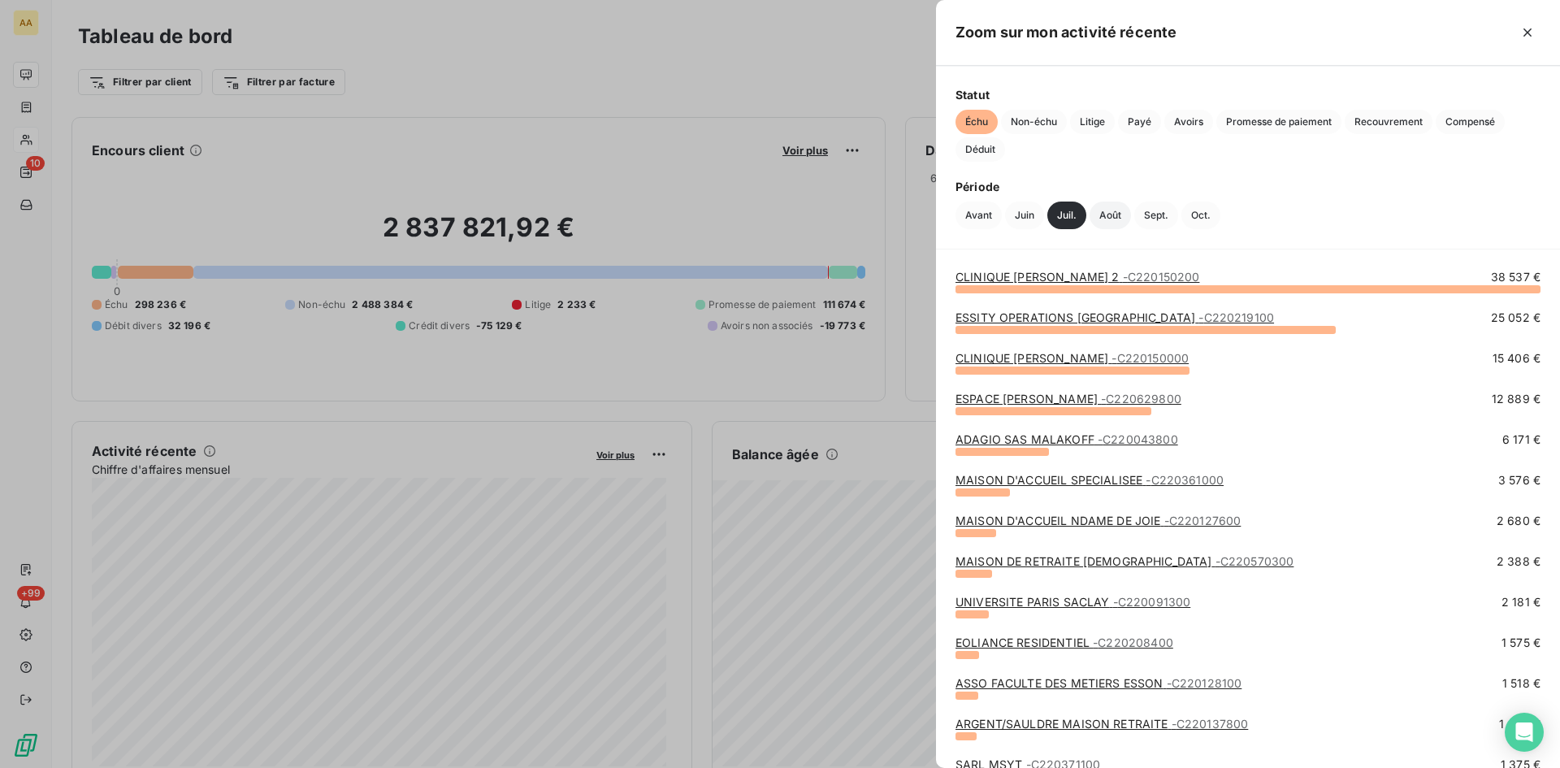
click at [1113, 213] on button "Août" at bounding box center [1110, 216] width 41 height 28
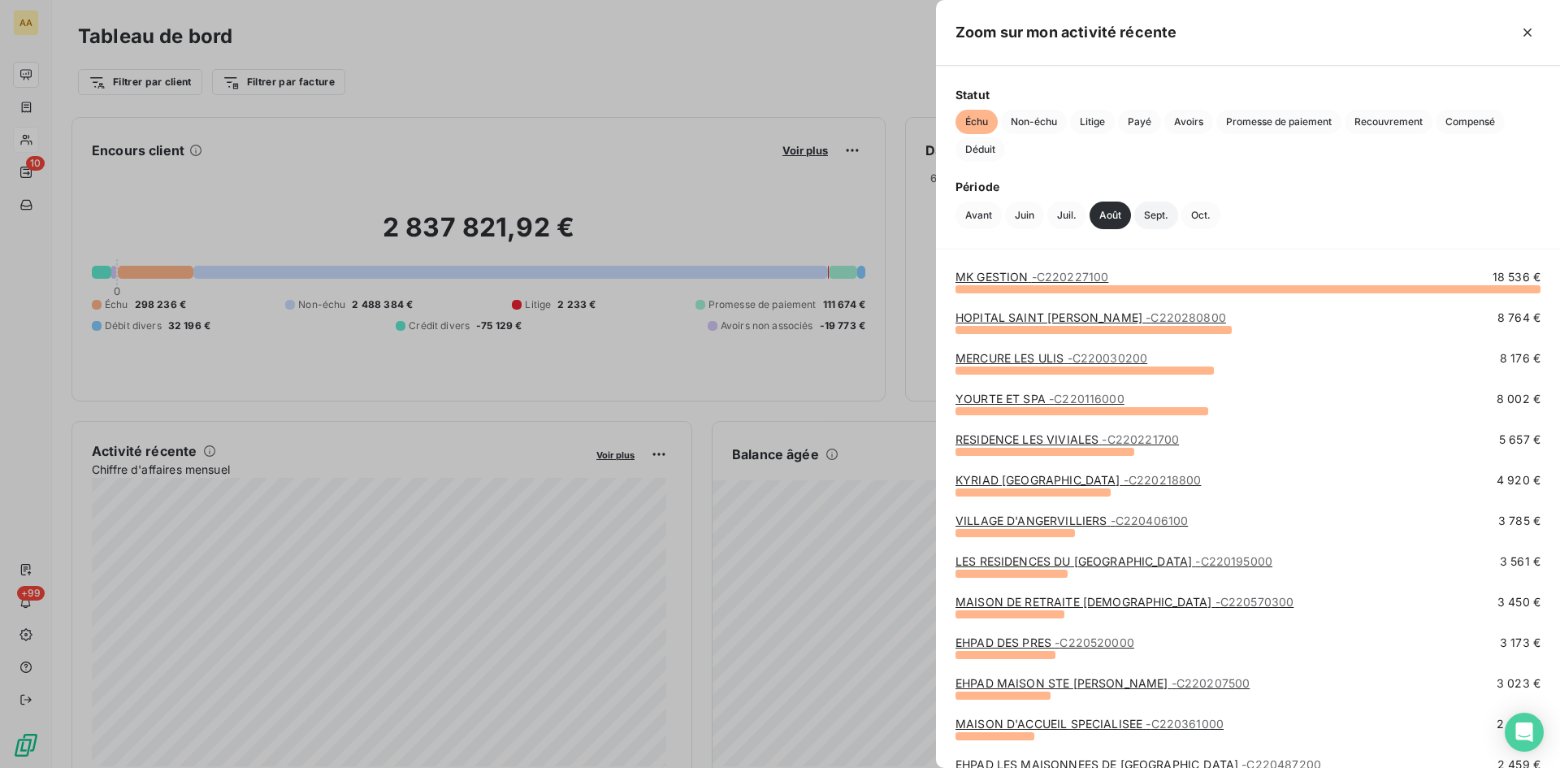
click at [1164, 216] on button "Sept." at bounding box center [1156, 216] width 44 height 28
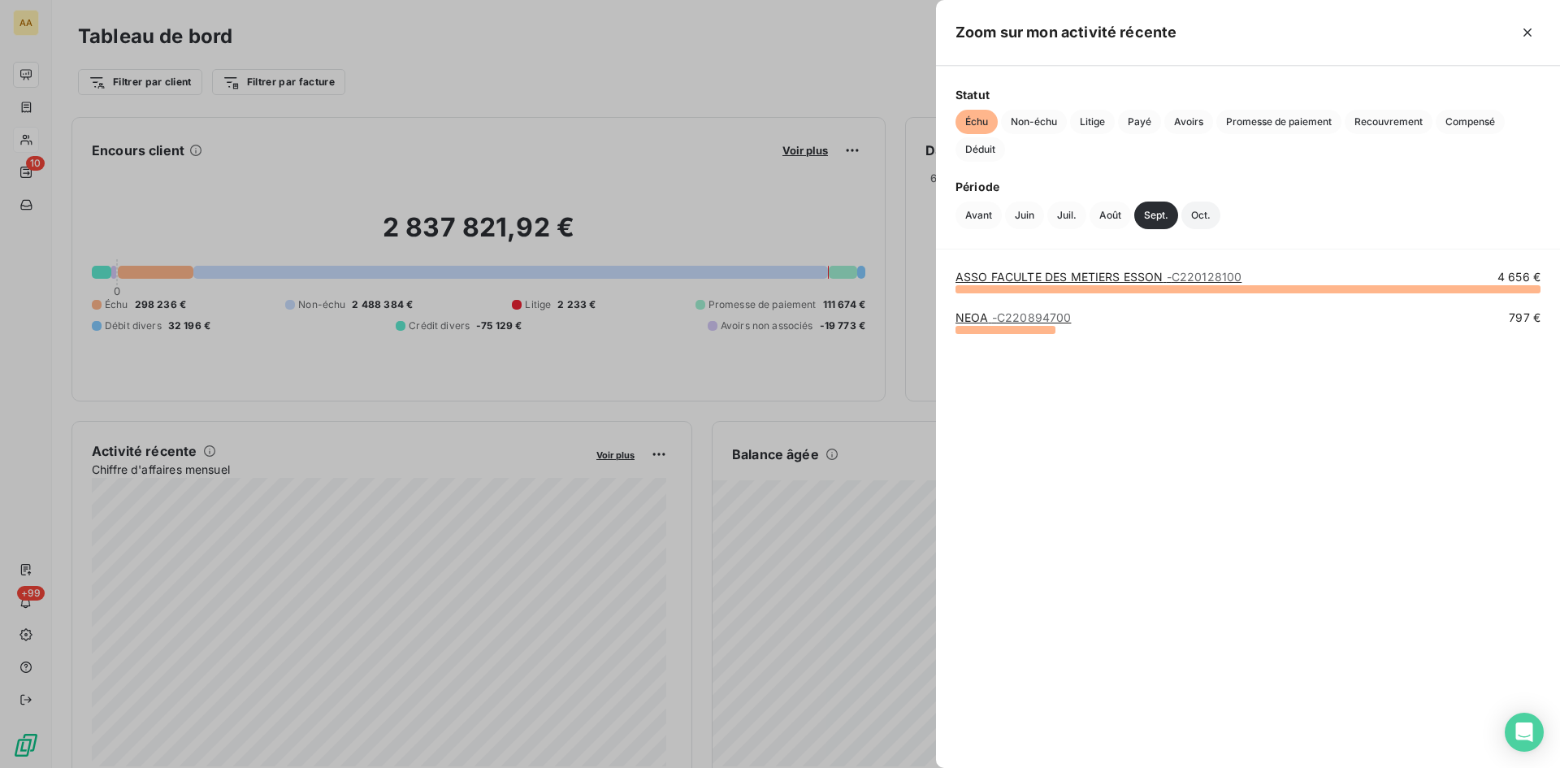
click at [1203, 218] on button "Oct." at bounding box center [1201, 216] width 39 height 28
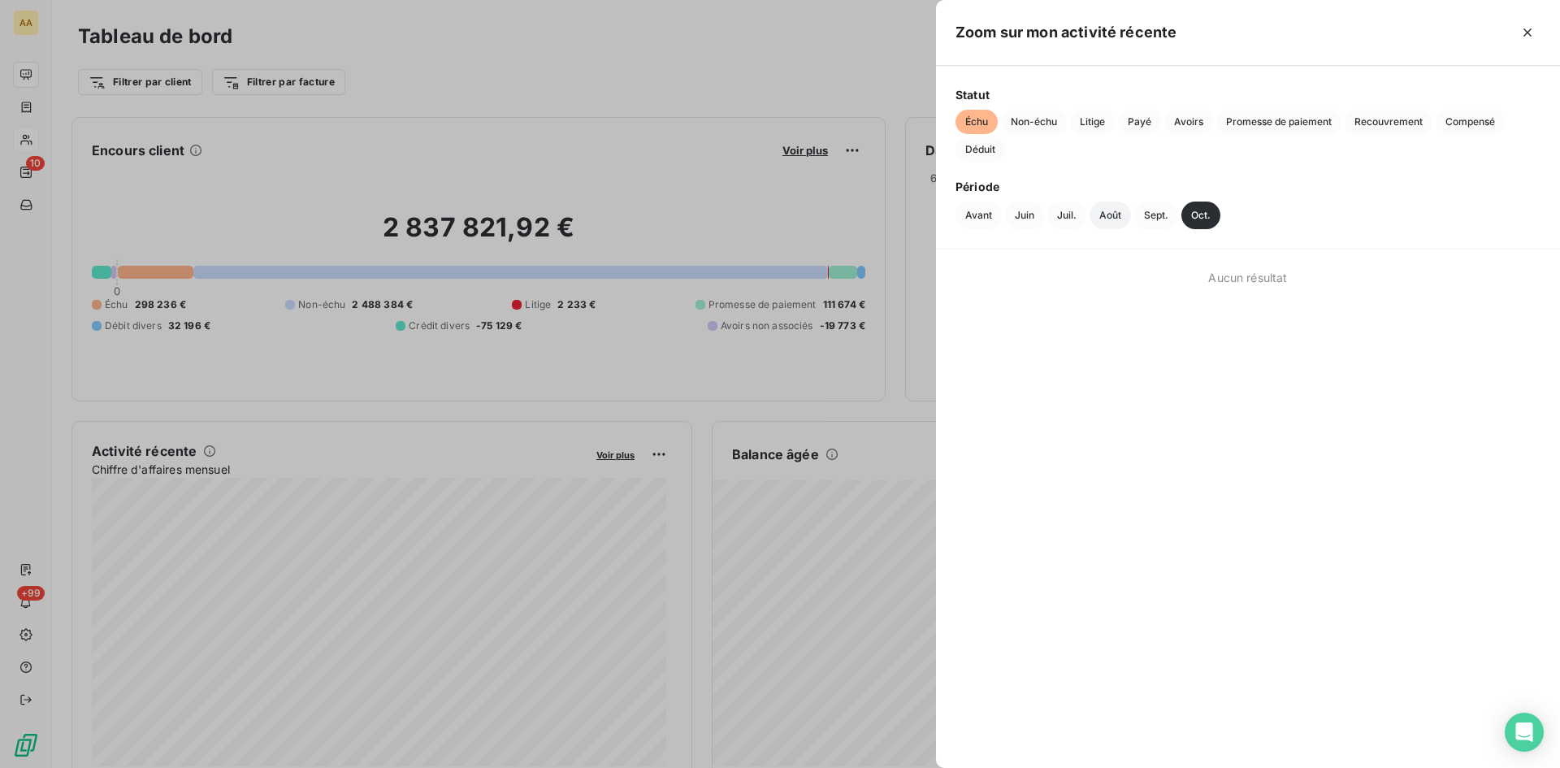
click at [1107, 213] on button "Août" at bounding box center [1110, 216] width 41 height 28
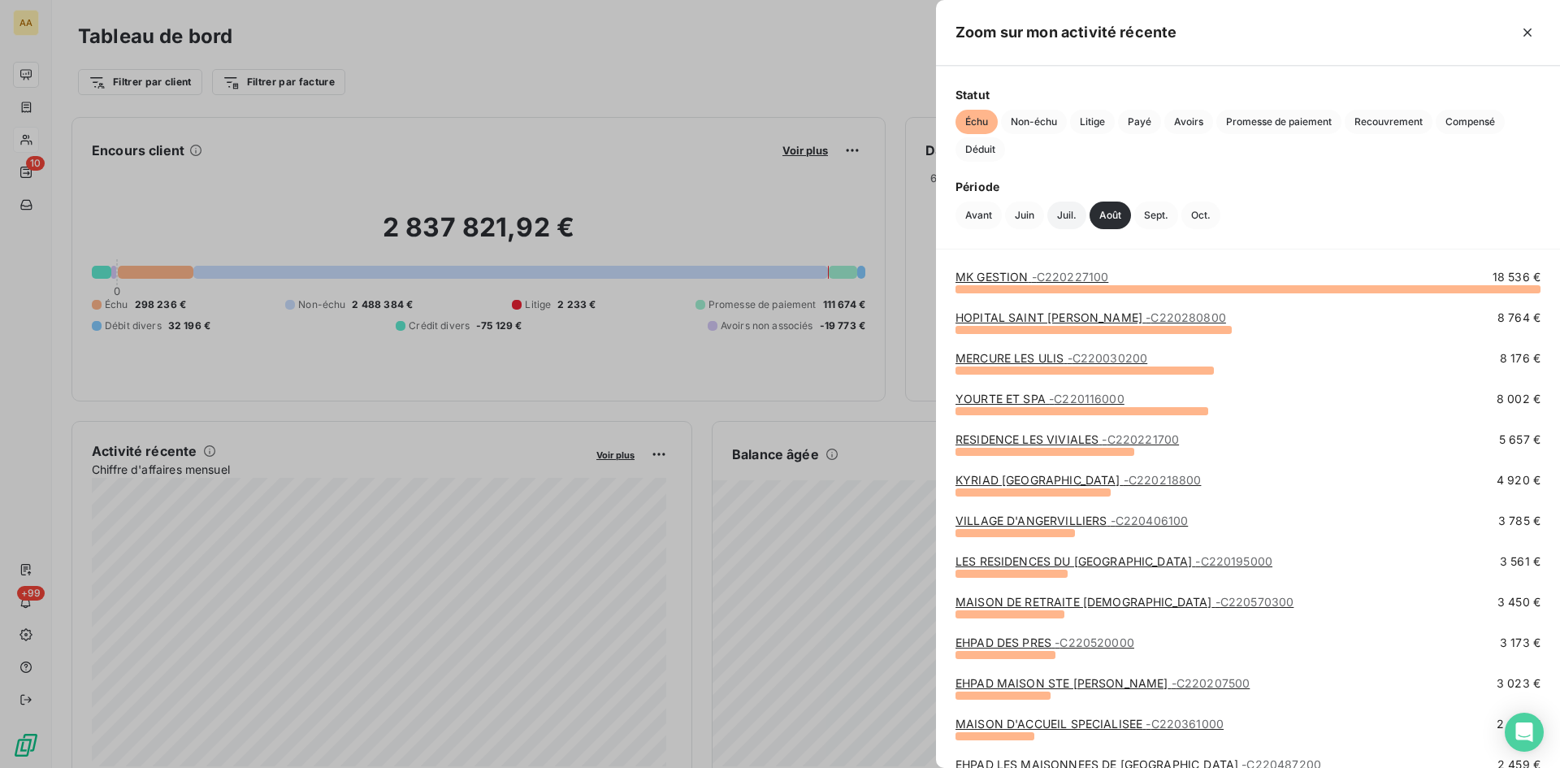
click at [1068, 215] on button "Juil." at bounding box center [1066, 216] width 39 height 28
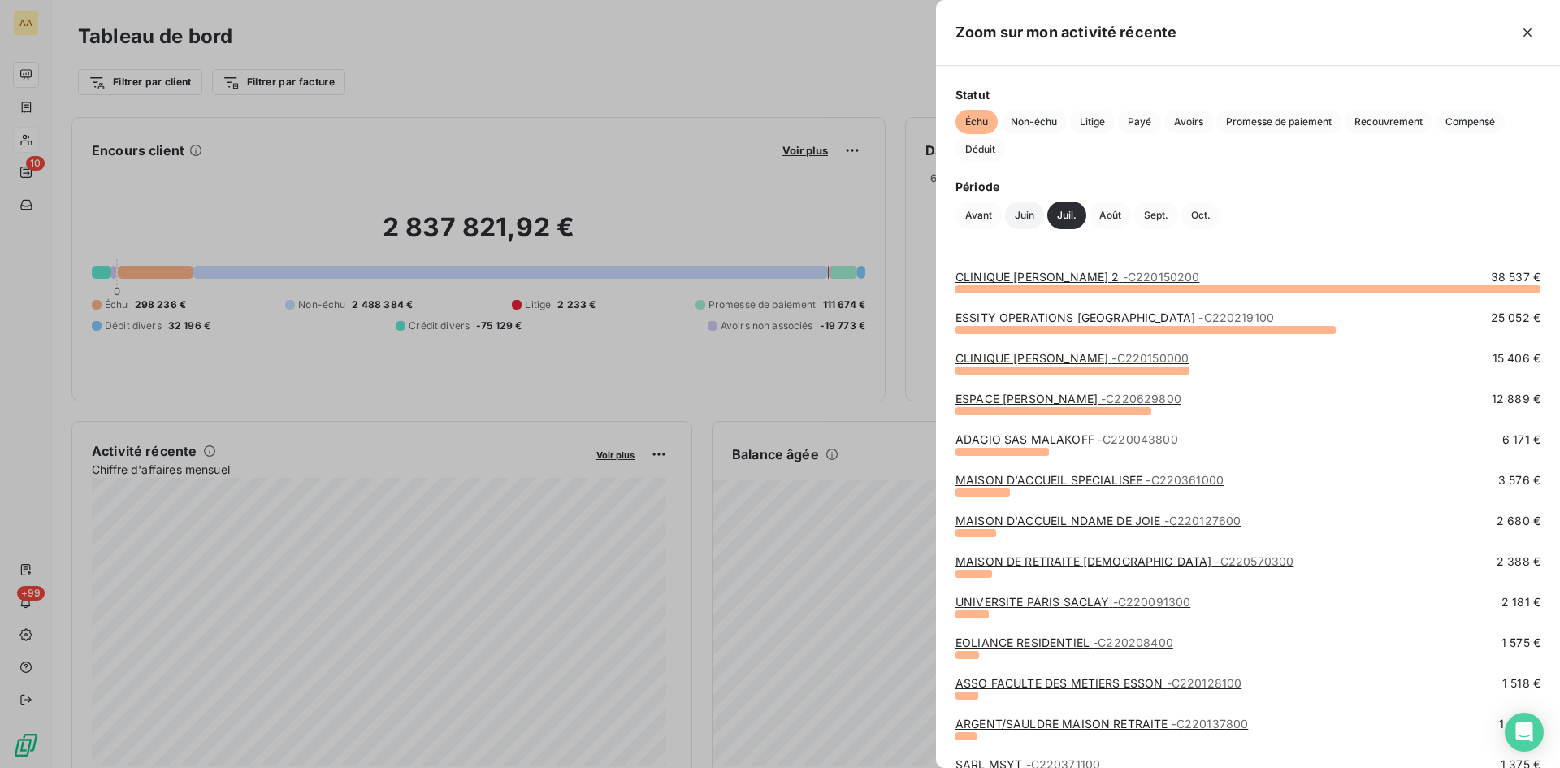
click at [1033, 210] on button "Juin" at bounding box center [1024, 216] width 39 height 28
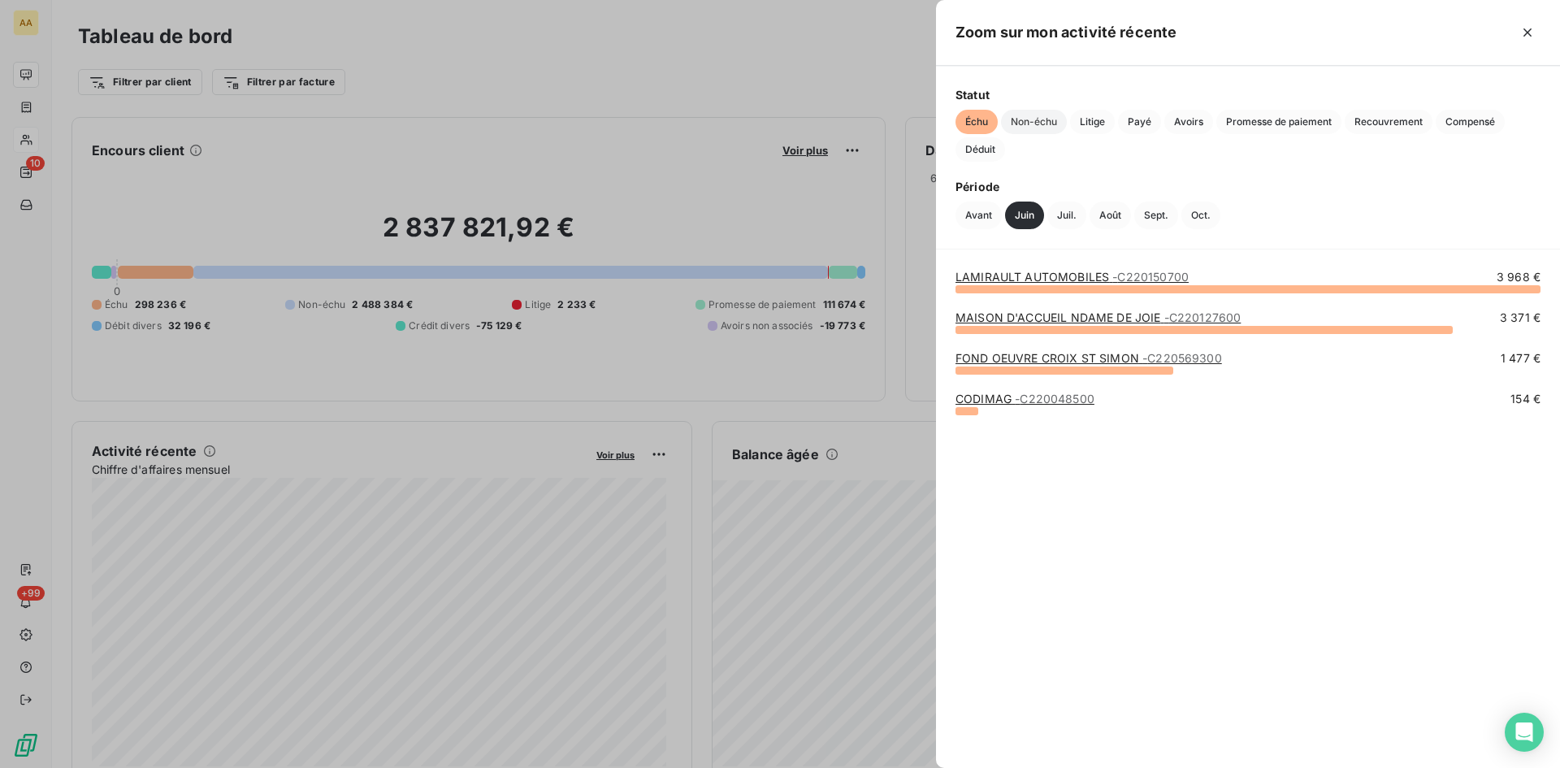
click at [1033, 126] on span "Non-échu" at bounding box center [1034, 122] width 66 height 24
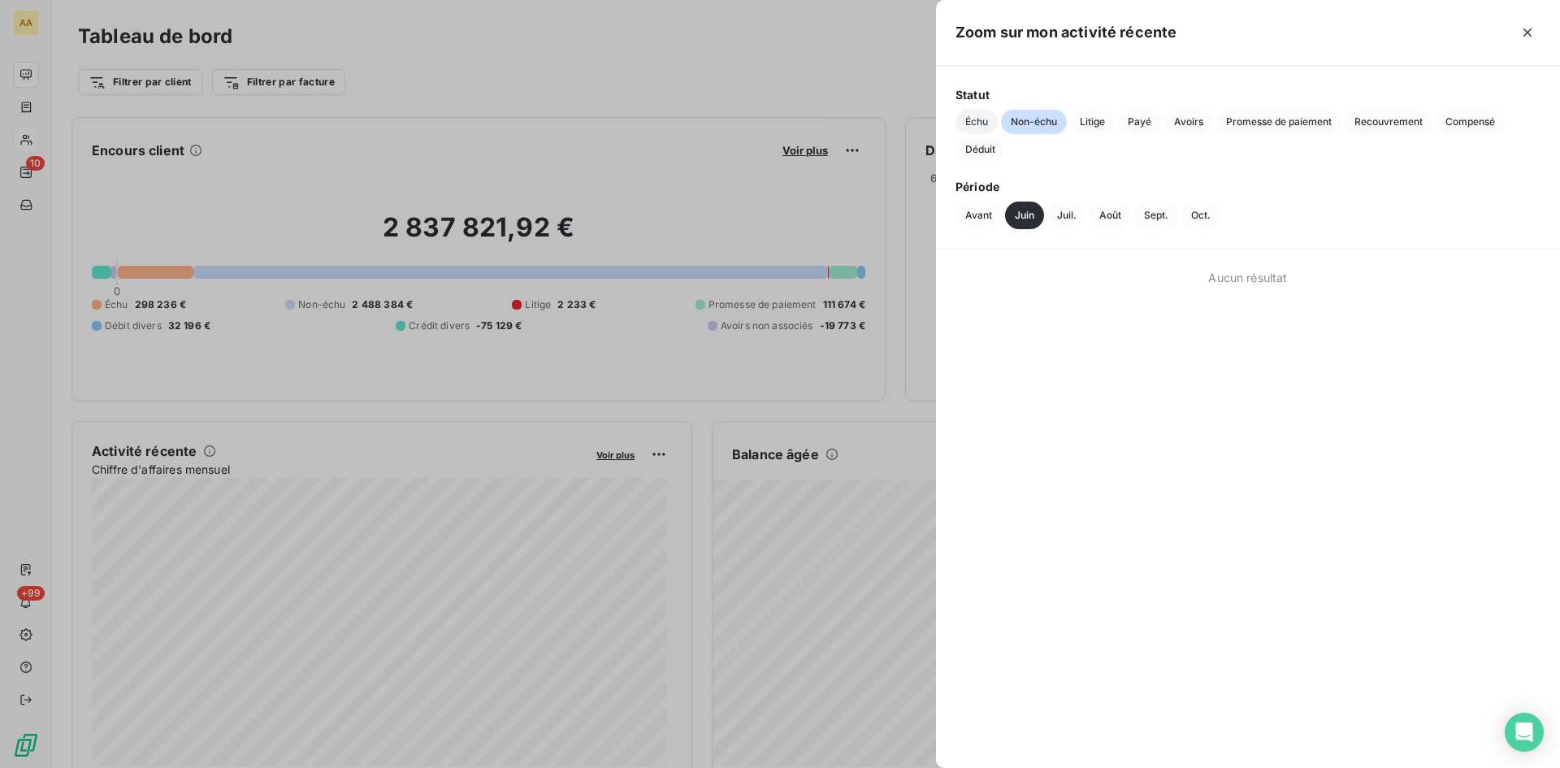
click at [966, 124] on span "Échu" at bounding box center [977, 122] width 42 height 24
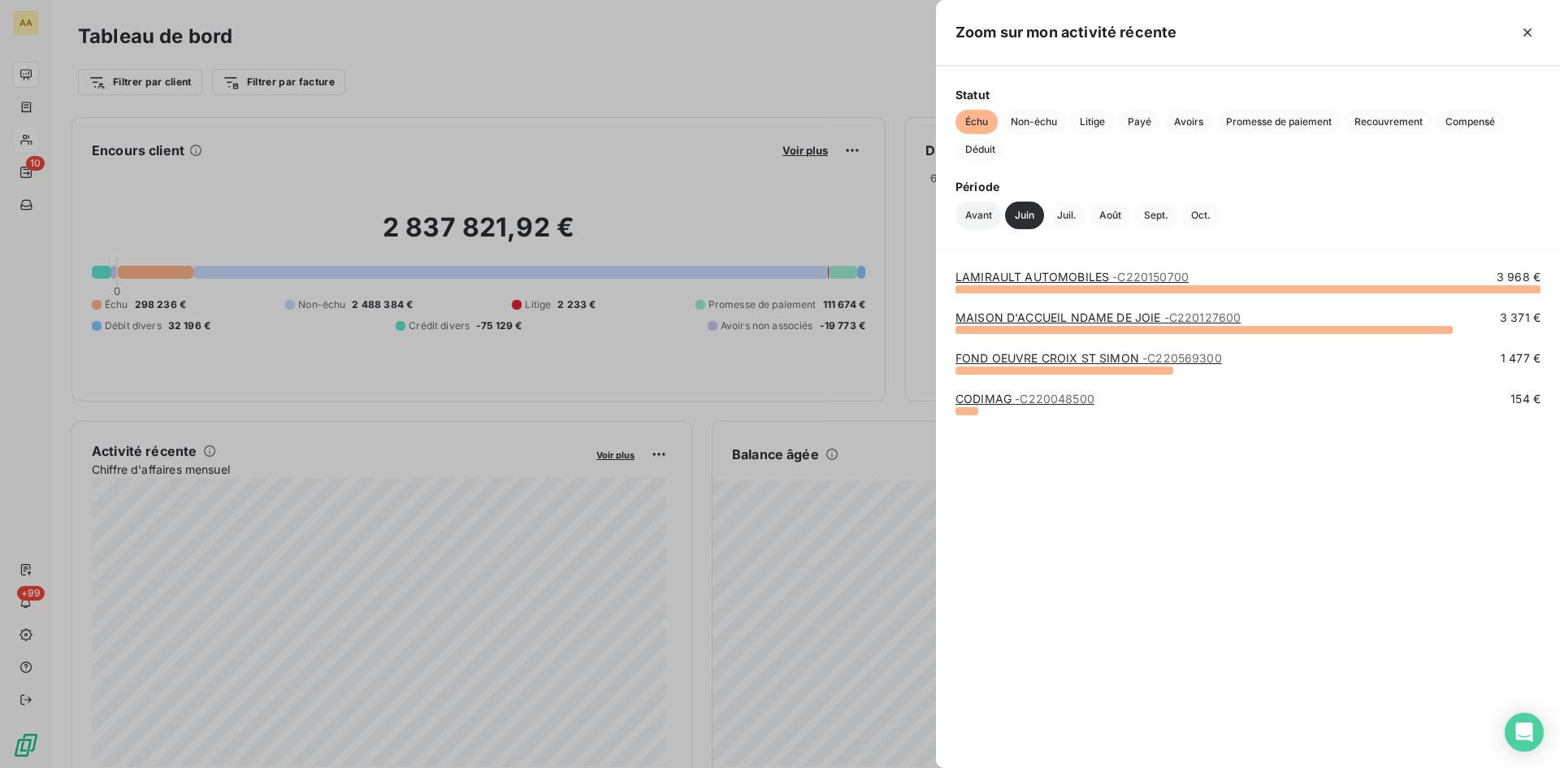
click at [981, 213] on button "Avant" at bounding box center [979, 216] width 46 height 28
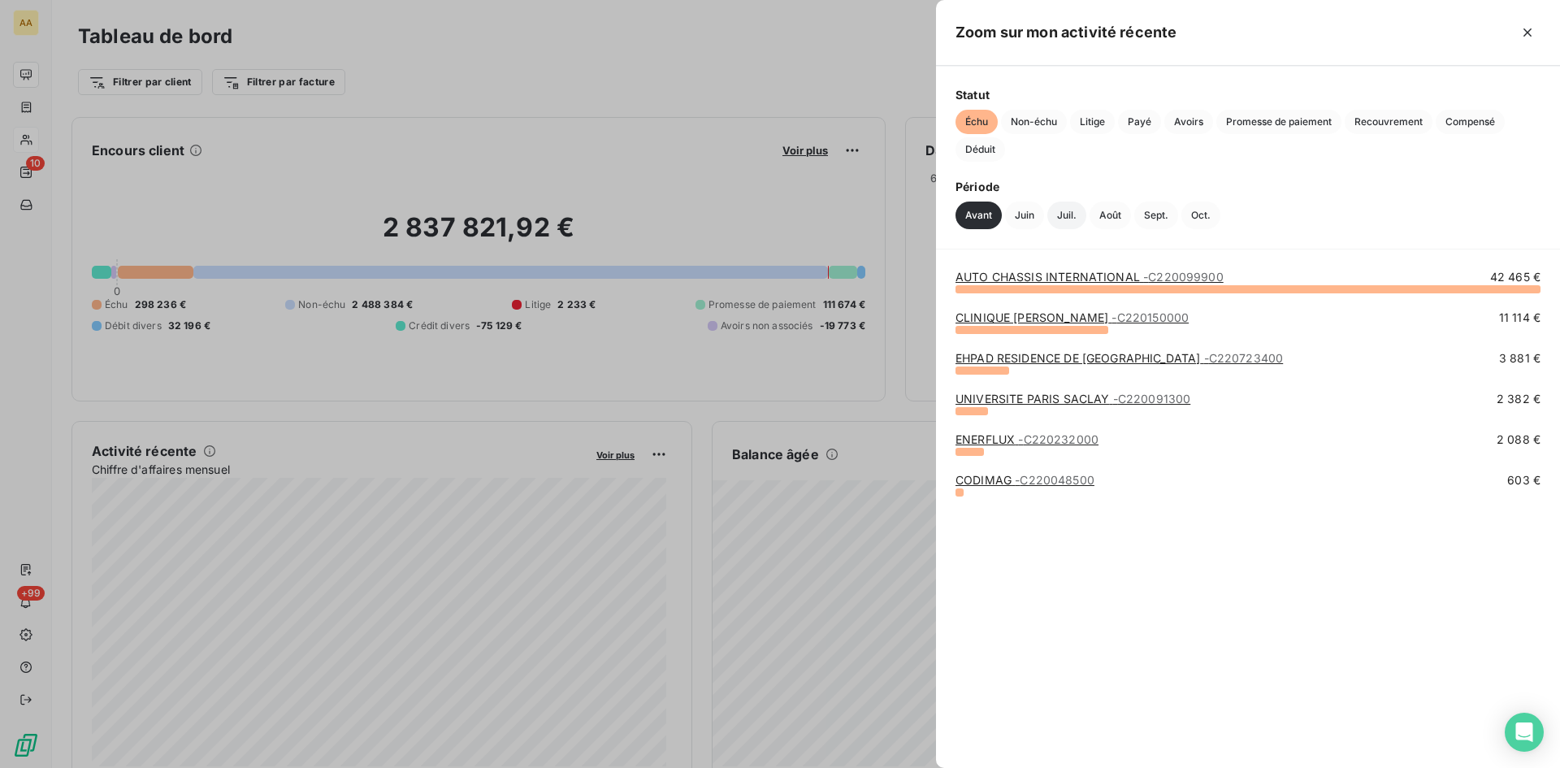
click at [1066, 217] on button "Juil." at bounding box center [1066, 216] width 39 height 28
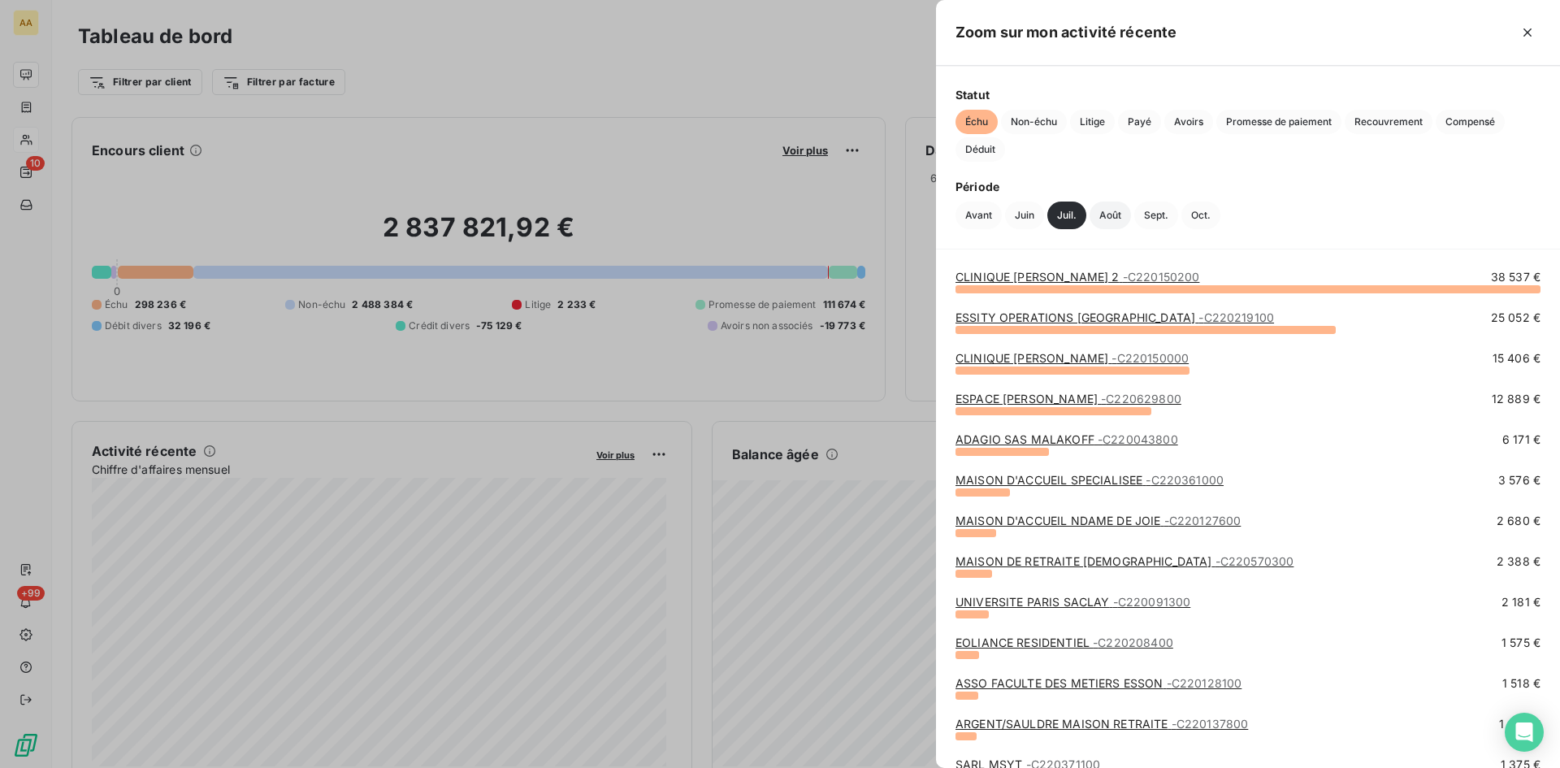
click at [1106, 219] on button "Août" at bounding box center [1110, 216] width 41 height 28
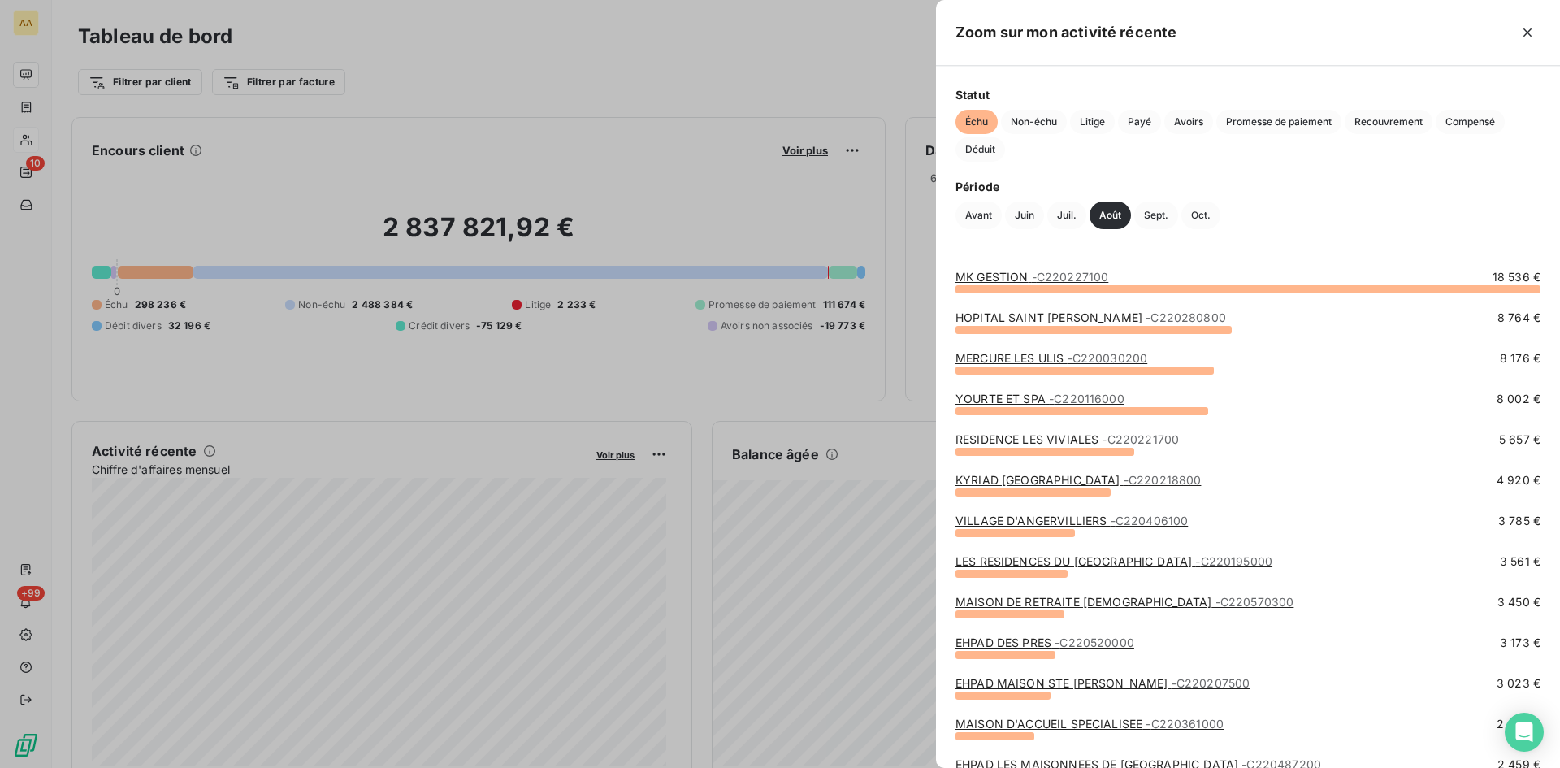
click at [33, 163] on div at bounding box center [780, 384] width 1560 height 768
